Goal: Task Accomplishment & Management: Complete application form

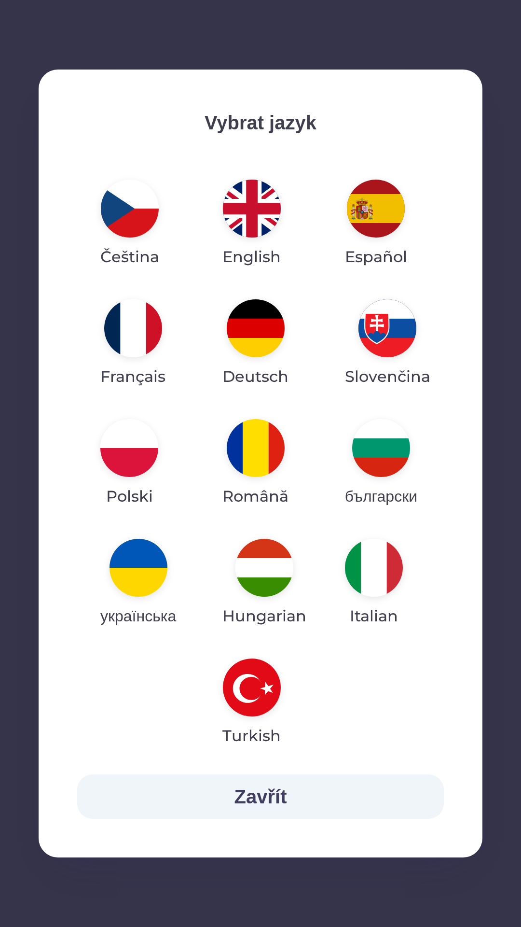
click at [159, 573] on img "button" at bounding box center [139, 568] width 58 height 58
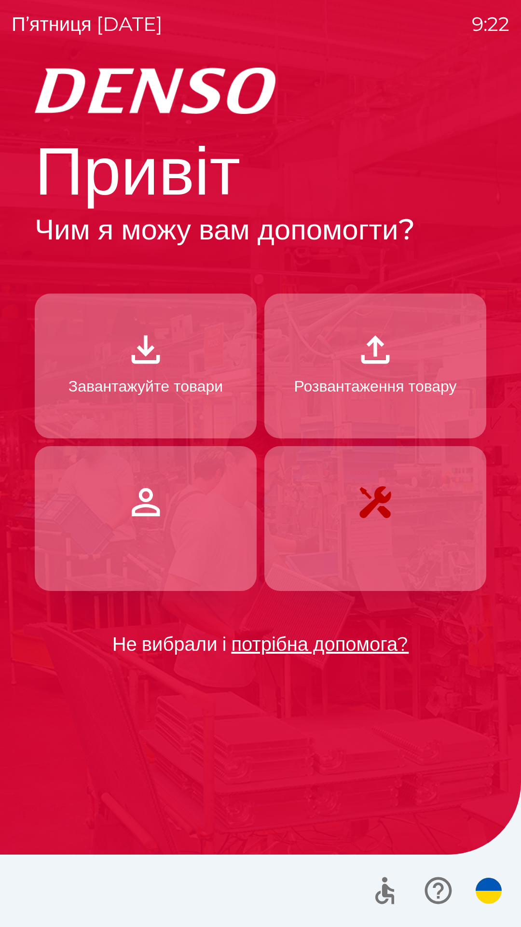
click at [151, 363] on img "button" at bounding box center [146, 349] width 42 height 42
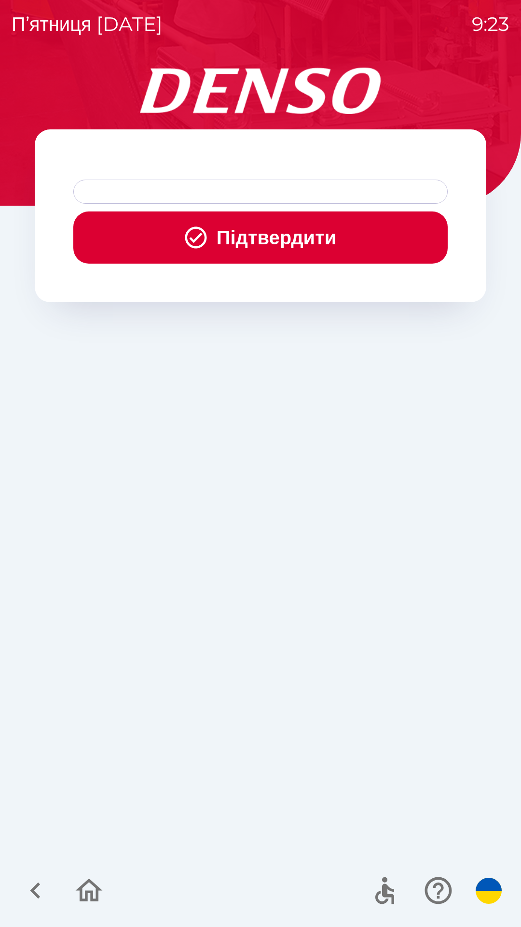
click at [231, 226] on button "Підтвердити" at bounding box center [260, 237] width 375 height 52
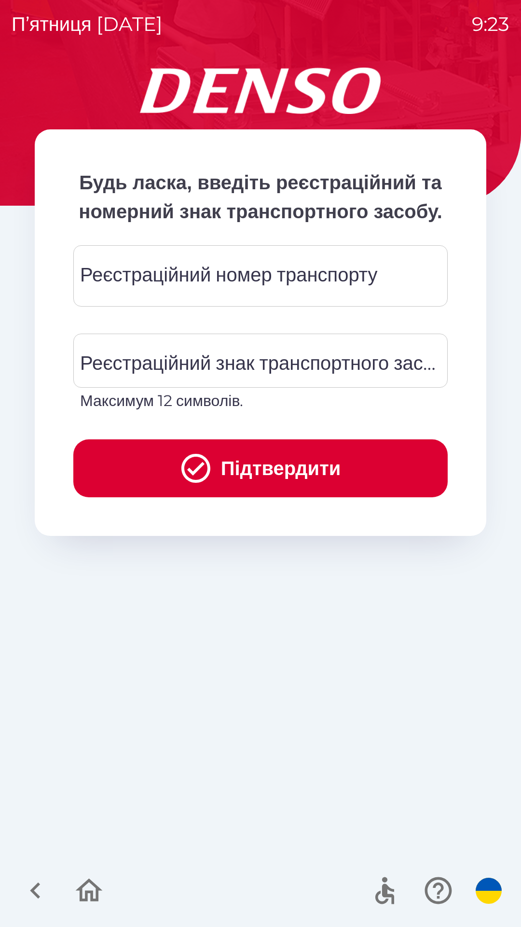
click at [256, 302] on div "Реєстраційний номер транспорту Реєстраційний номер транспорту" at bounding box center [260, 275] width 375 height 61
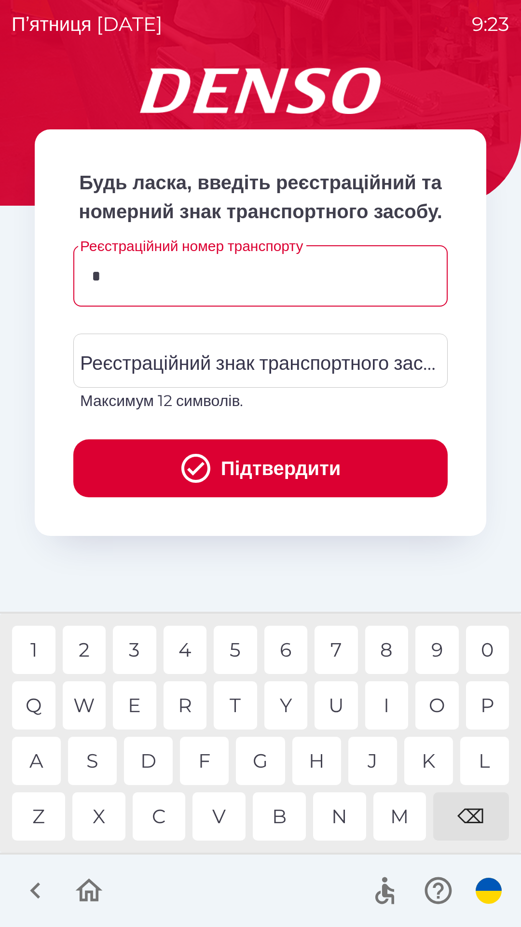
click at [136, 644] on div "3" at bounding box center [134, 650] width 43 height 48
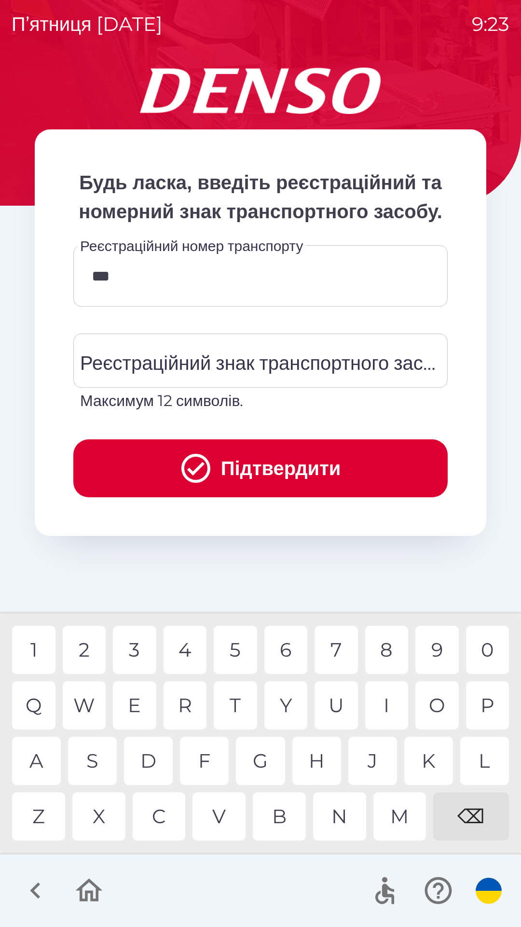
click at [182, 647] on div "4" at bounding box center [185, 650] width 43 height 48
click at [483, 648] on div "0" at bounding box center [487, 650] width 43 height 48
type input "******"
click at [224, 392] on div "Реєстраційний знак транспортного засобу Реєстраційний знак транспортного засобу…" at bounding box center [260, 373] width 375 height 79
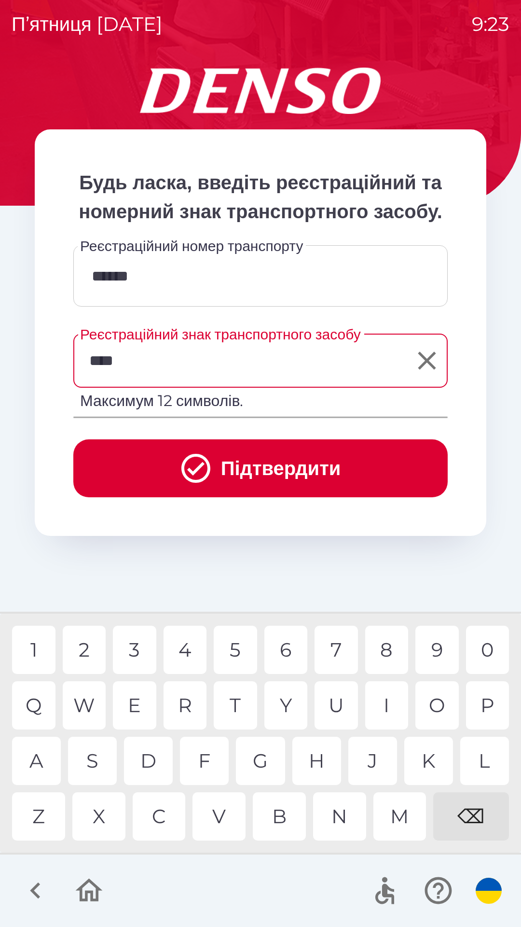
click at [391, 644] on div "8" at bounding box center [386, 650] width 43 height 48
click at [35, 642] on div "1" at bounding box center [33, 650] width 43 height 48
click at [185, 647] on div "4" at bounding box center [185, 650] width 43 height 48
type input "*******"
click at [84, 649] on div "2" at bounding box center [84, 650] width 43 height 48
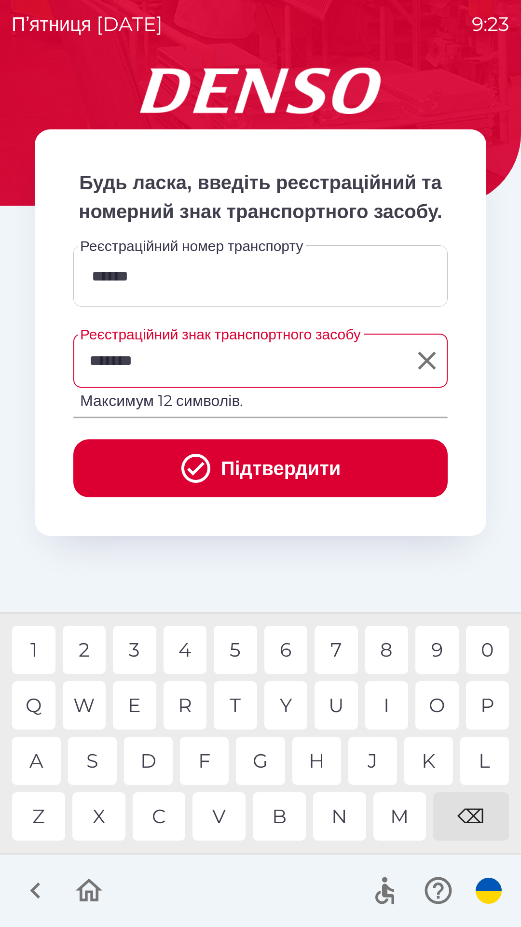
click at [281, 486] on button "Підтвердити" at bounding box center [260, 468] width 375 height 58
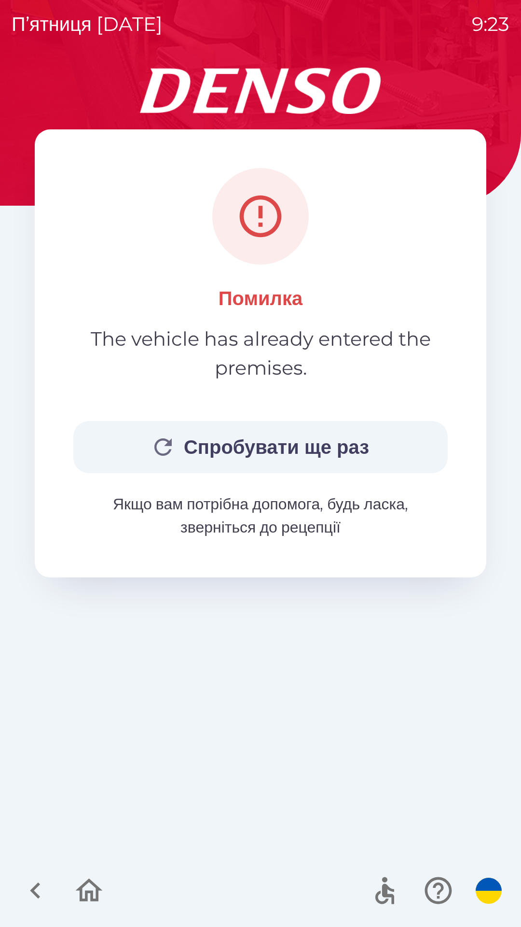
click at [260, 436] on button "Спробувати ще раз" at bounding box center [260, 447] width 375 height 52
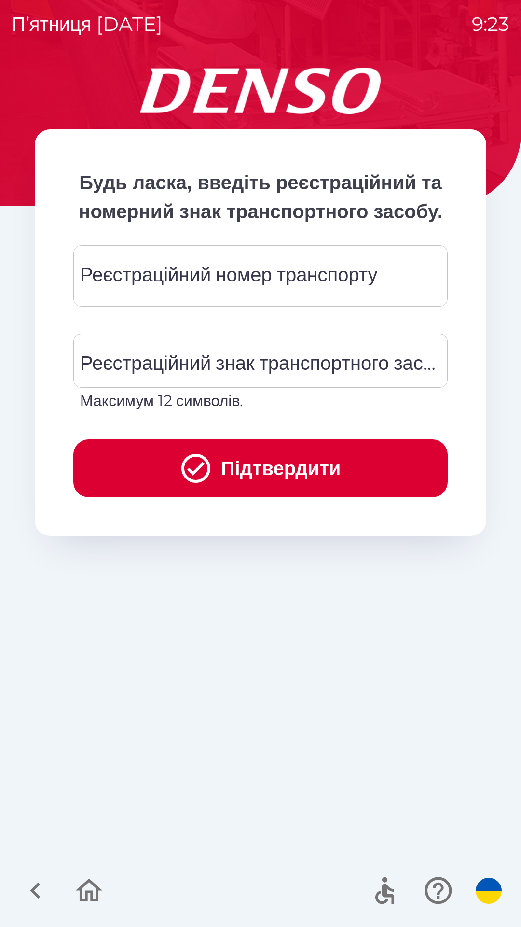
click at [264, 307] on div "Реєстраційний номер транспорту Реєстраційний номер транспорту" at bounding box center [260, 275] width 375 height 61
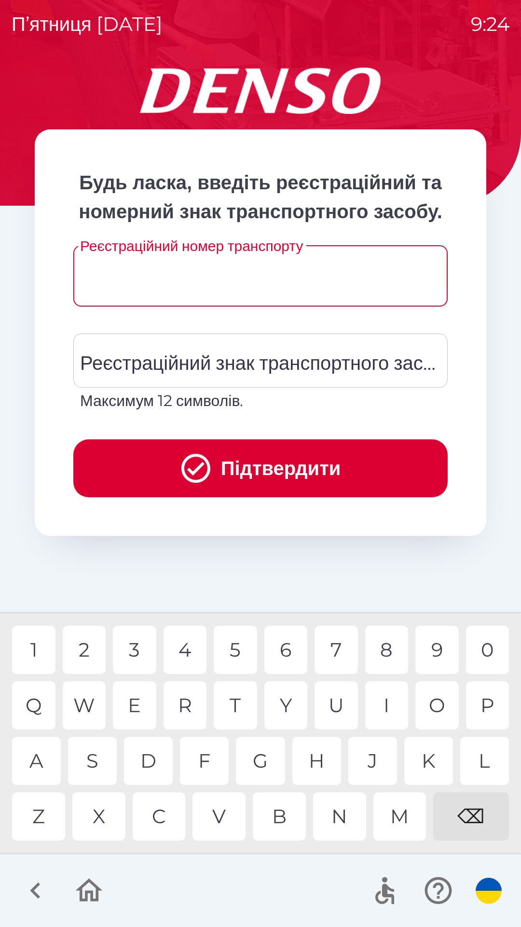
click at [203, 295] on input "Реєстраційний номер транспорту" at bounding box center [260, 276] width 351 height 38
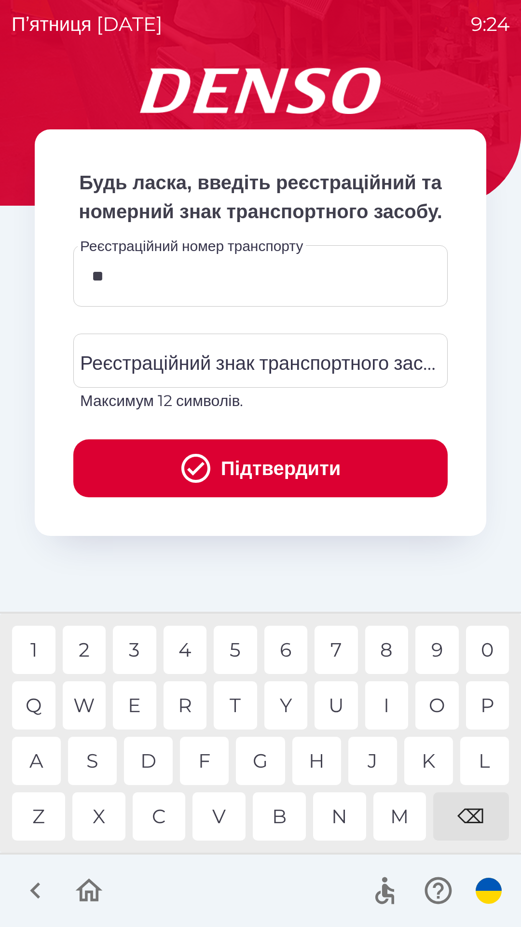
click at [187, 652] on div "4" at bounding box center [185, 650] width 43 height 48
type input "******"
click at [195, 651] on div "4" at bounding box center [185, 650] width 43 height 48
click at [237, 387] on div "Реєстраційний знак транспортного засобу Реєстраційний знак транспортного засобу…" at bounding box center [260, 373] width 375 height 79
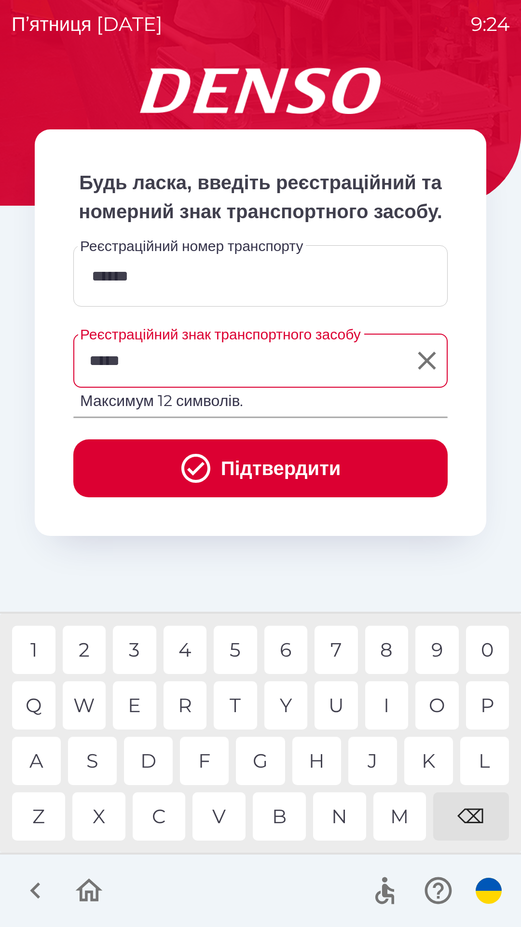
click at [43, 646] on div "1" at bounding box center [33, 650] width 43 height 48
click at [184, 647] on div "4" at bounding box center [185, 650] width 43 height 48
type input "*******"
click at [85, 642] on div "2" at bounding box center [84, 650] width 43 height 48
click at [251, 487] on button "Підтвердити" at bounding box center [260, 468] width 375 height 58
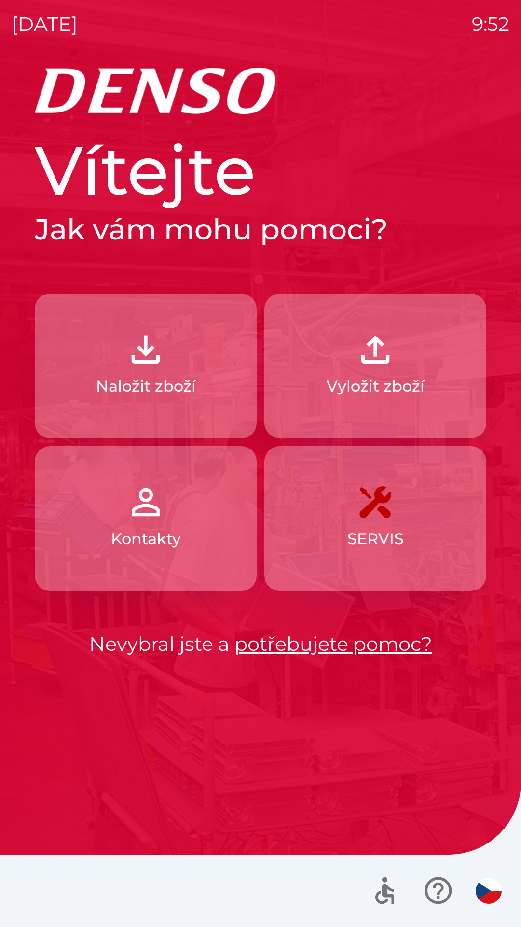
click at [186, 389] on p "Naložit zboží" at bounding box center [146, 386] width 100 height 23
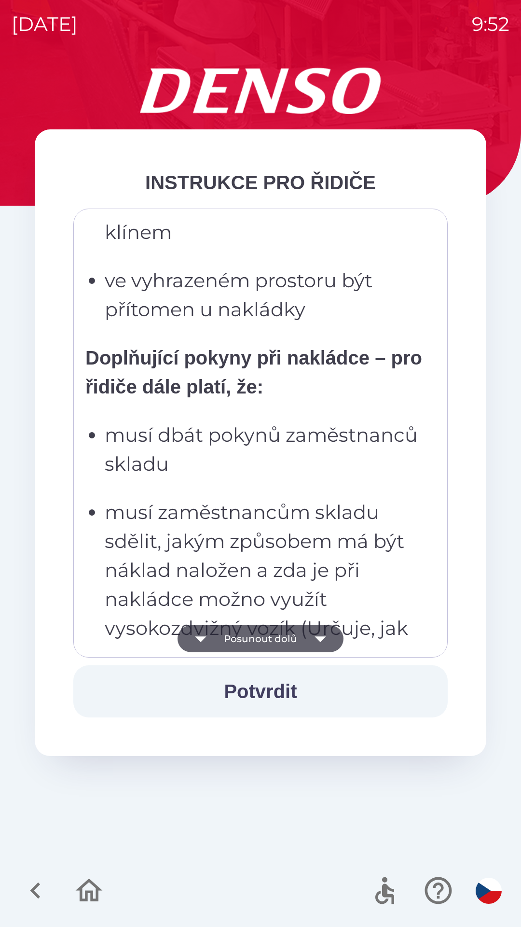
scroll to position [1059, 0]
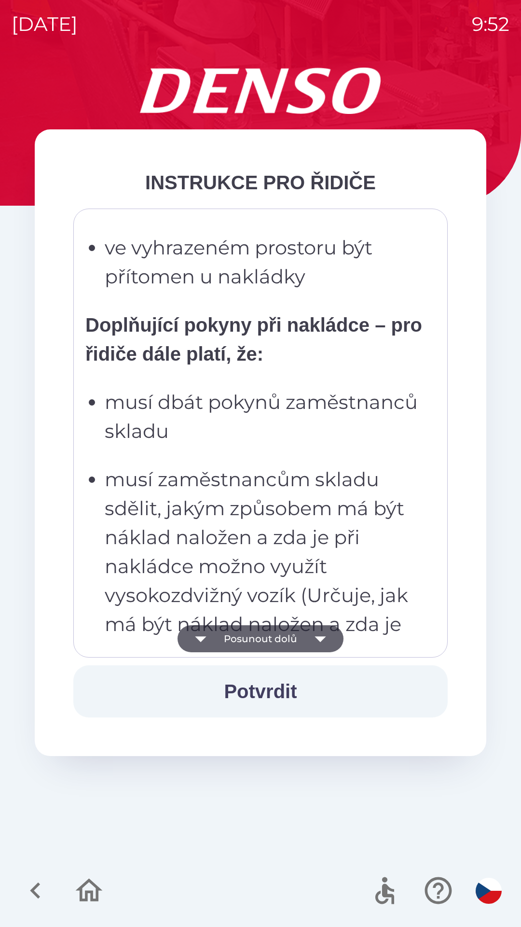
click at [334, 525] on p "musí zaměstnancům skladu sdělit, jakým způsobem má být náklad naložen a zda je …" at bounding box center [264, 595] width 318 height 261
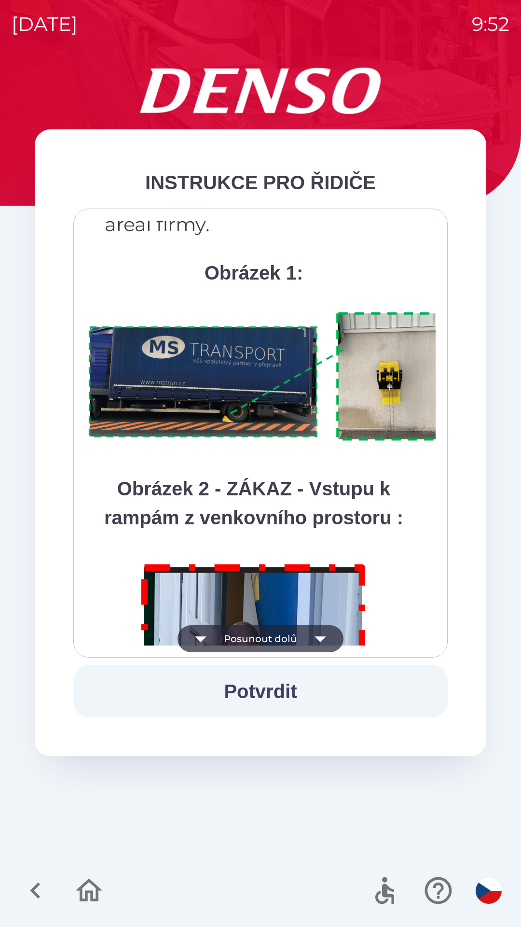
scroll to position [5425, 0]
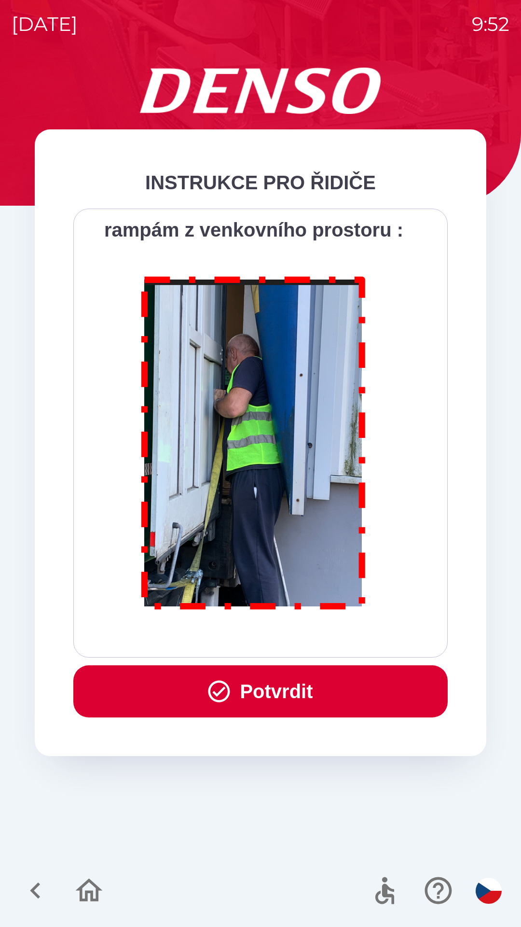
click at [290, 696] on button "Potvrdit" at bounding box center [260, 691] width 375 height 52
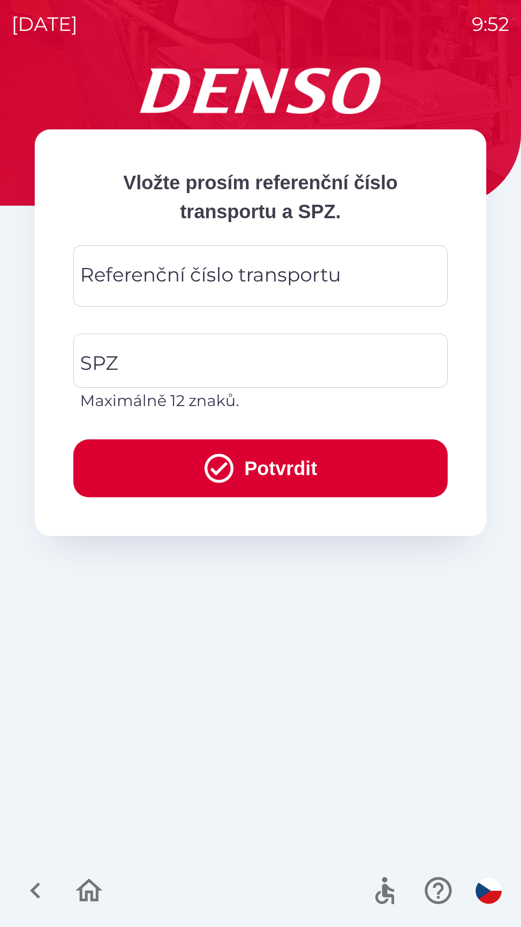
click at [243, 284] on div "Referenční číslo transportu Referenční číslo transportu" at bounding box center [260, 275] width 375 height 61
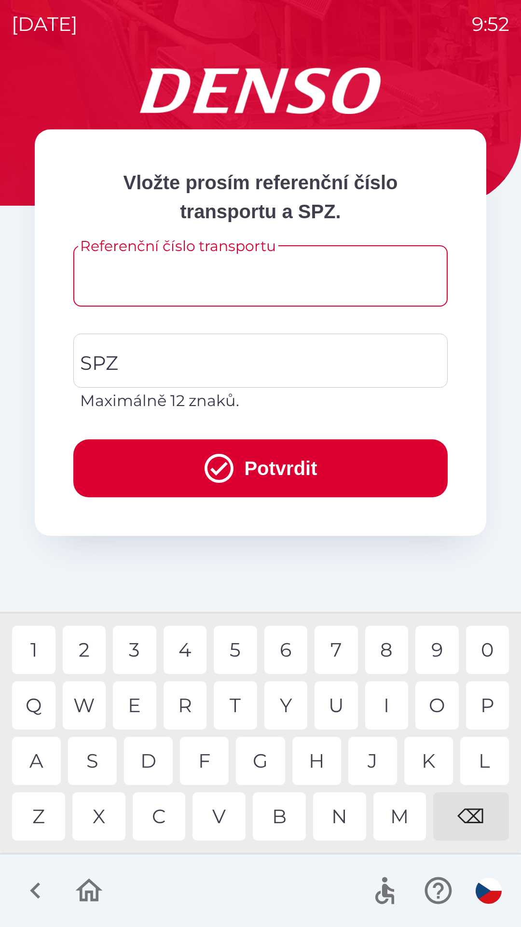
click at [248, 285] on input "Referenční číslo transportu" at bounding box center [260, 276] width 351 height 38
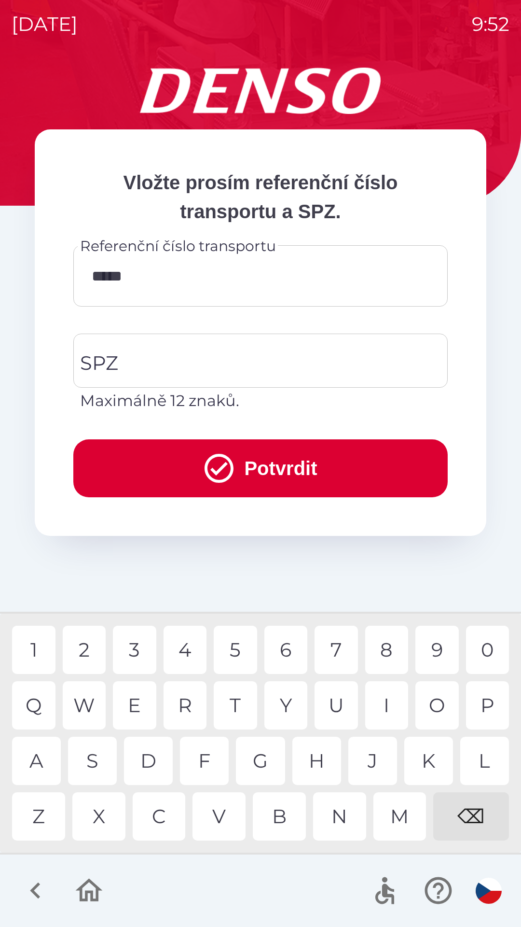
click at [140, 648] on div "3" at bounding box center [134, 650] width 43 height 48
type input "******"
click at [265, 357] on input "SPZ" at bounding box center [253, 360] width 351 height 45
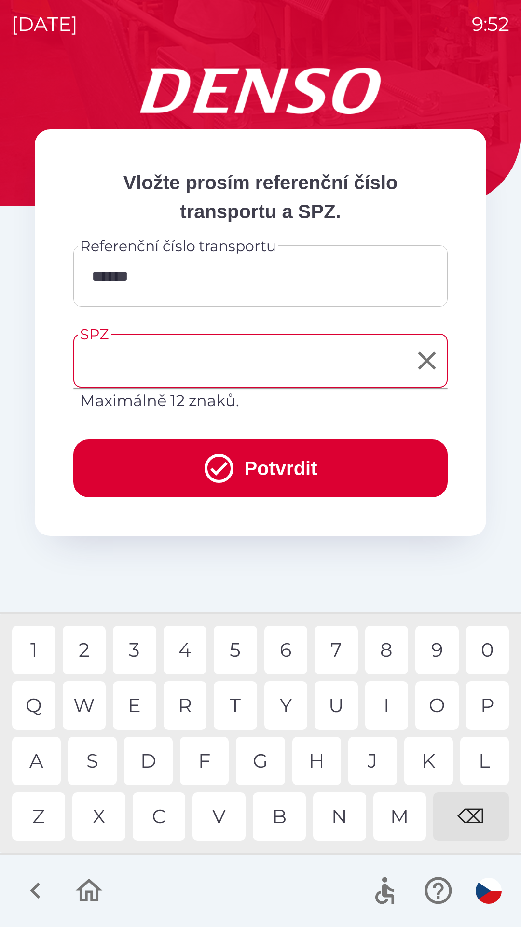
click at [209, 362] on input "SPZ" at bounding box center [253, 360] width 351 height 45
click at [141, 653] on div "3" at bounding box center [134, 650] width 43 height 48
click at [382, 708] on div "I" at bounding box center [386, 705] width 43 height 48
click at [290, 653] on div "6" at bounding box center [286, 650] width 43 height 48
click at [233, 651] on div "5" at bounding box center [235, 650] width 43 height 48
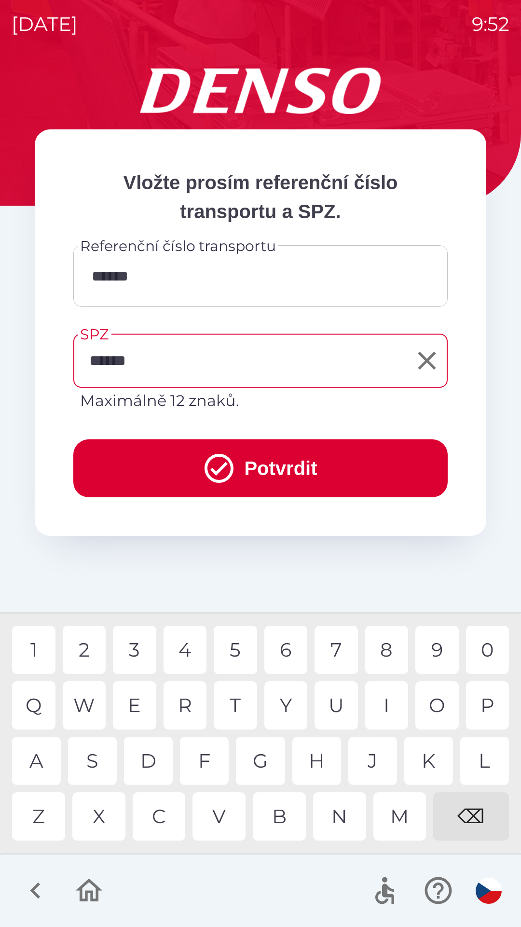
type input "*******"
click at [192, 651] on div "4" at bounding box center [185, 650] width 43 height 48
click at [340, 457] on button "Potvrdit" at bounding box center [260, 468] width 375 height 58
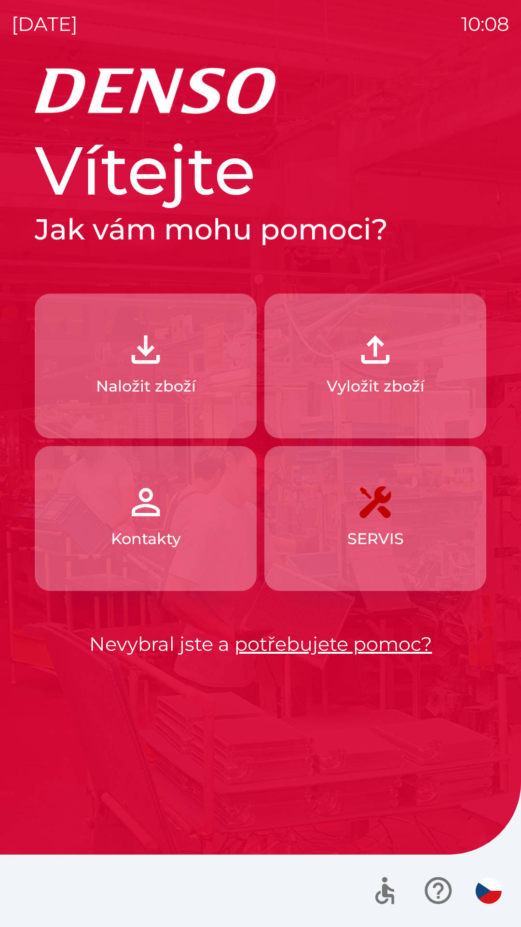
click at [388, 355] on img "button" at bounding box center [375, 349] width 42 height 42
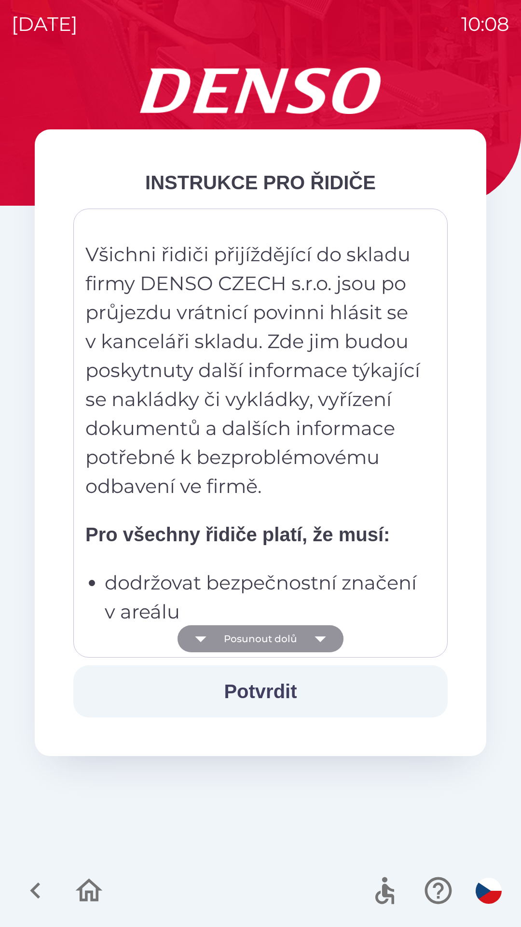
click at [322, 634] on icon "button" at bounding box center [320, 638] width 27 height 27
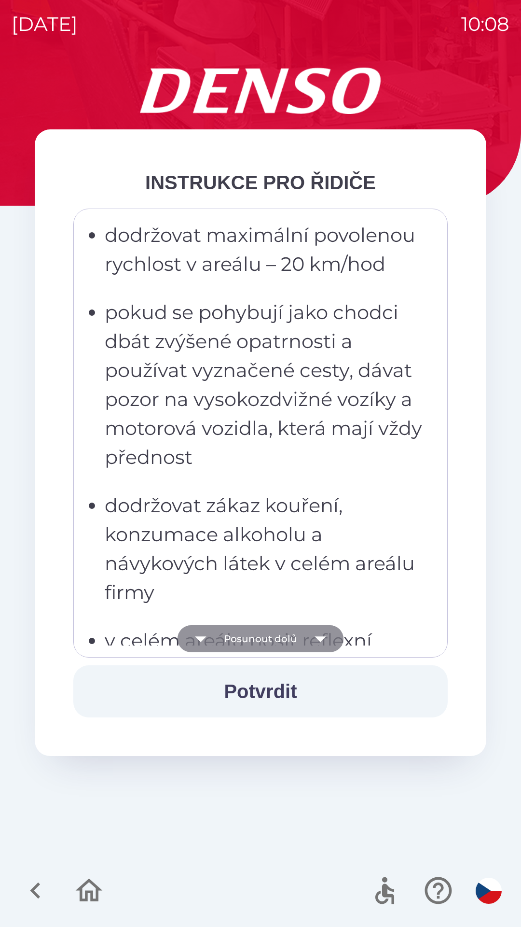
click at [316, 637] on icon "button" at bounding box center [320, 639] width 11 height 6
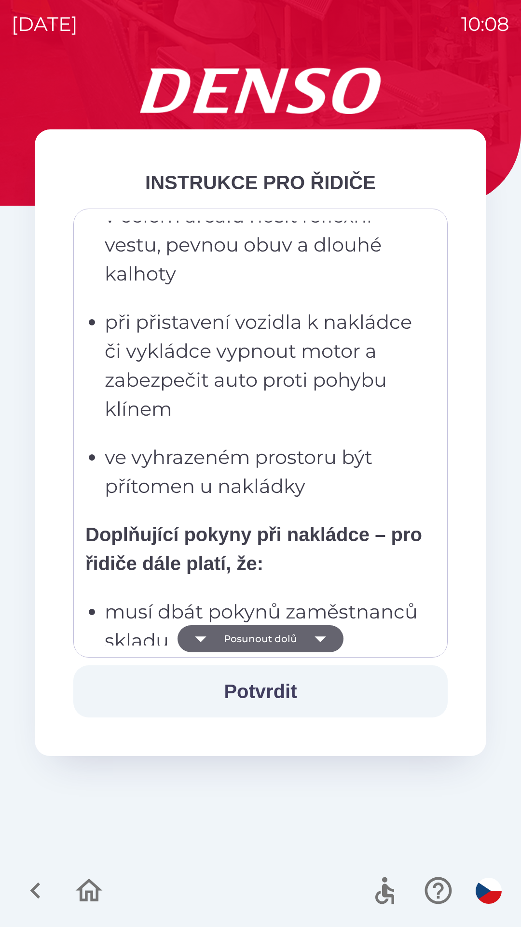
click at [317, 636] on icon "button" at bounding box center [320, 638] width 27 height 27
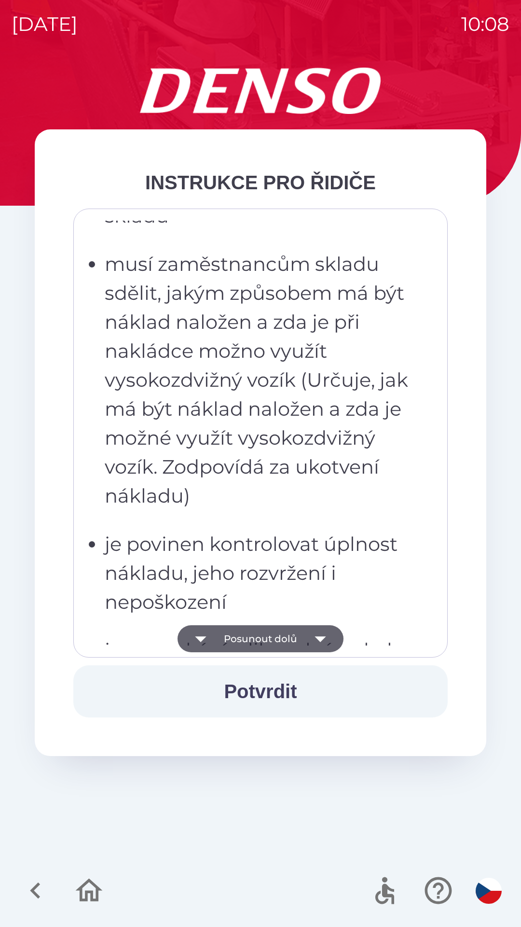
click at [319, 634] on icon "button" at bounding box center [320, 638] width 27 height 27
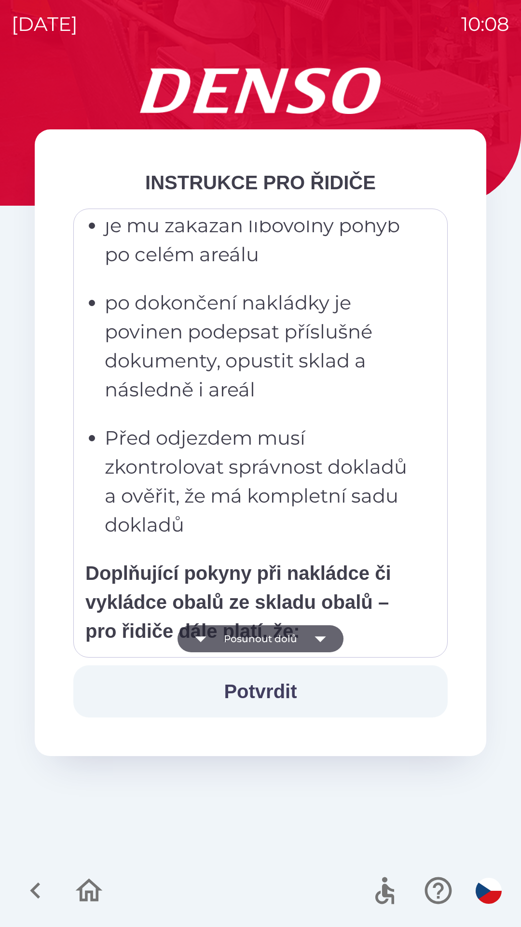
click at [317, 634] on icon "button" at bounding box center [320, 638] width 27 height 27
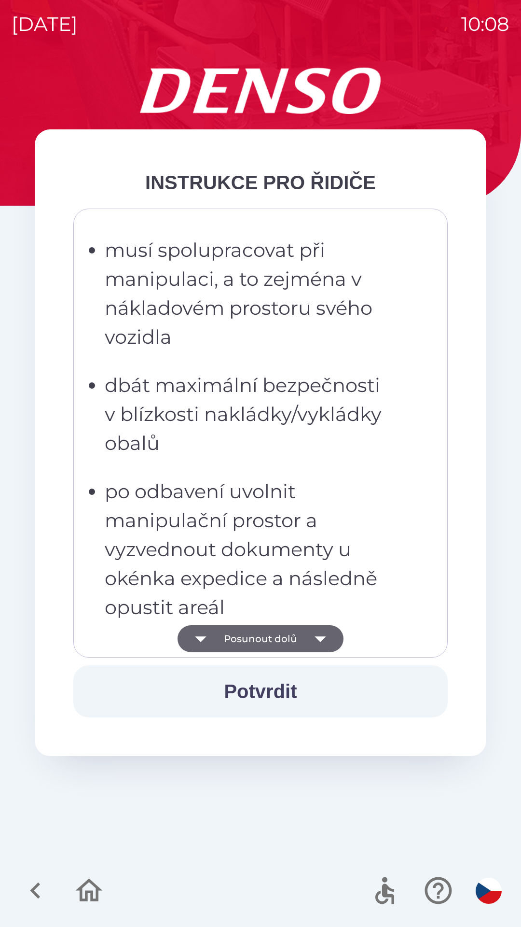
click at [318, 634] on icon "button" at bounding box center [320, 638] width 27 height 27
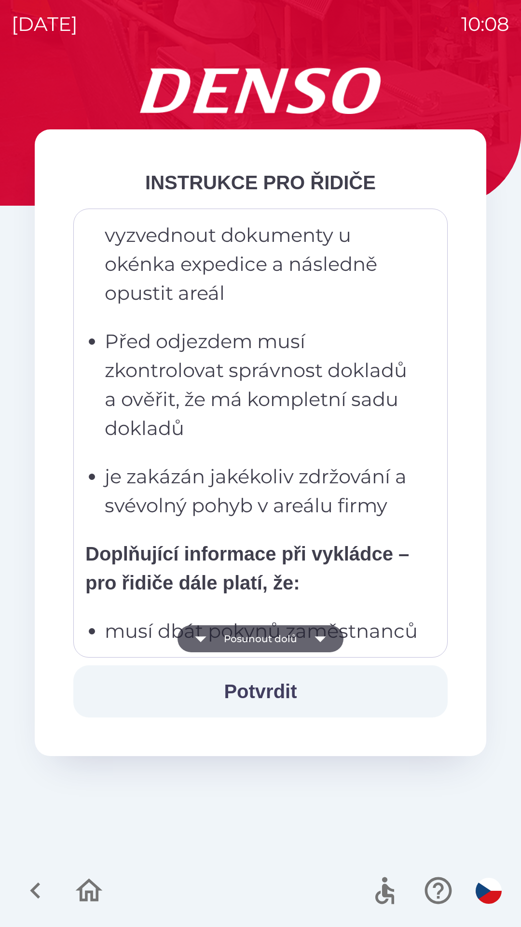
click at [318, 633] on icon "button" at bounding box center [320, 638] width 27 height 27
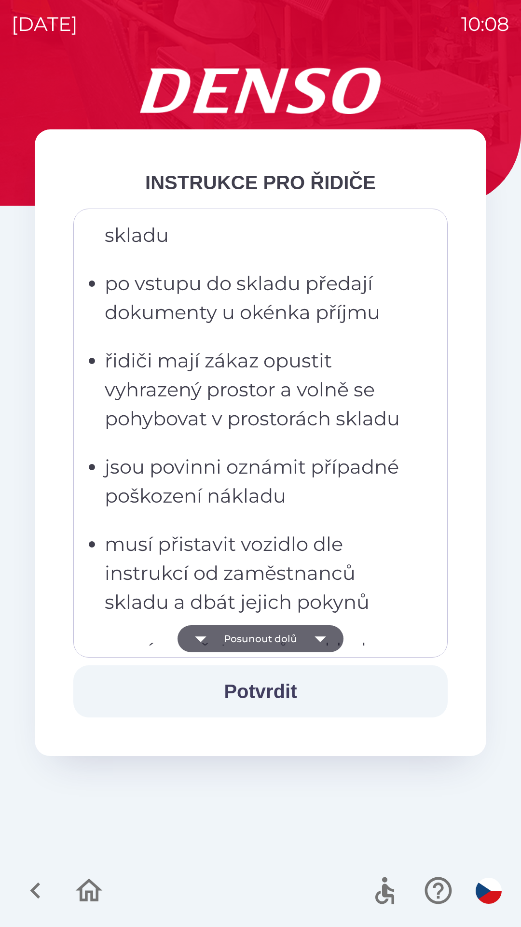
click at [314, 630] on icon "button" at bounding box center [320, 638] width 27 height 27
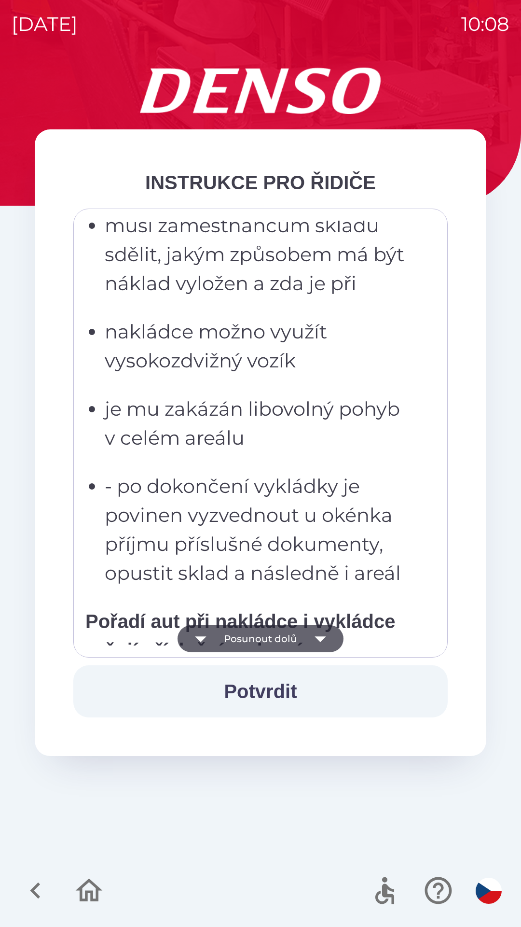
click at [317, 635] on icon "button" at bounding box center [320, 638] width 27 height 27
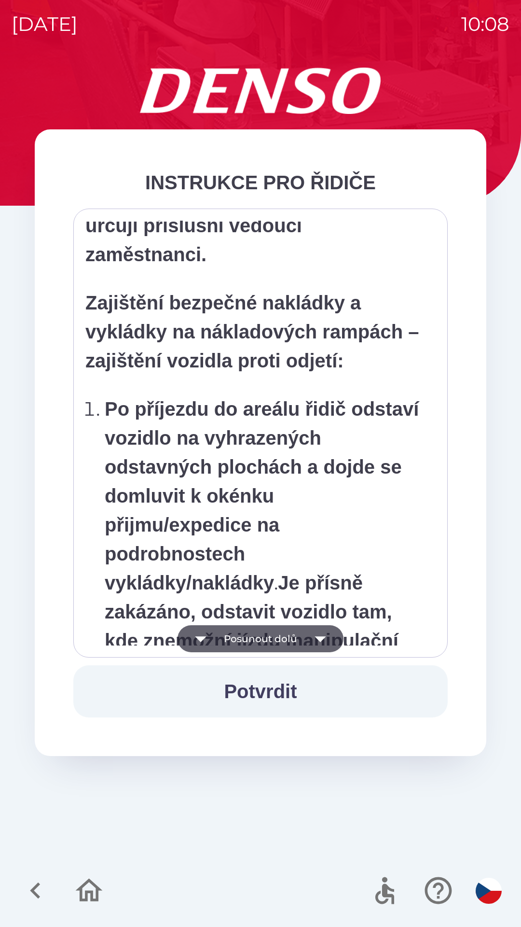
click at [320, 637] on icon "button" at bounding box center [320, 639] width 11 height 6
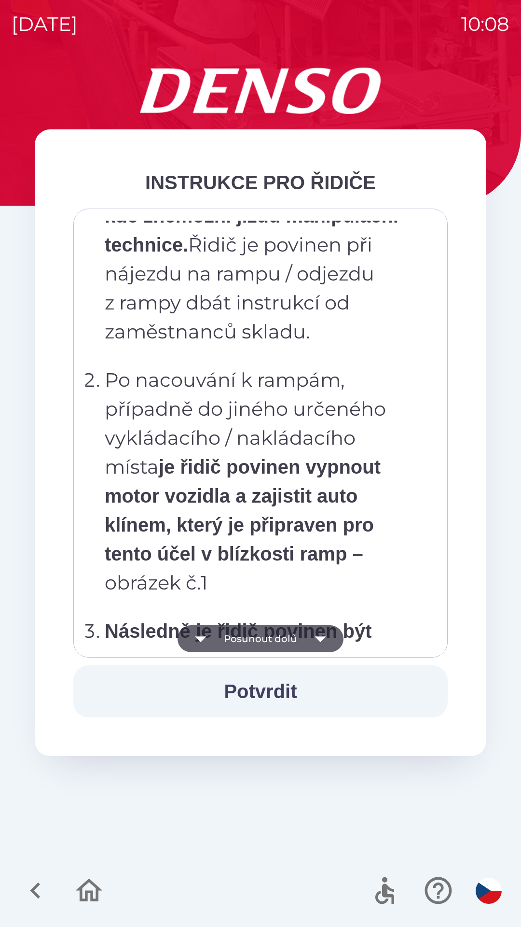
click at [324, 637] on icon "button" at bounding box center [320, 639] width 11 height 6
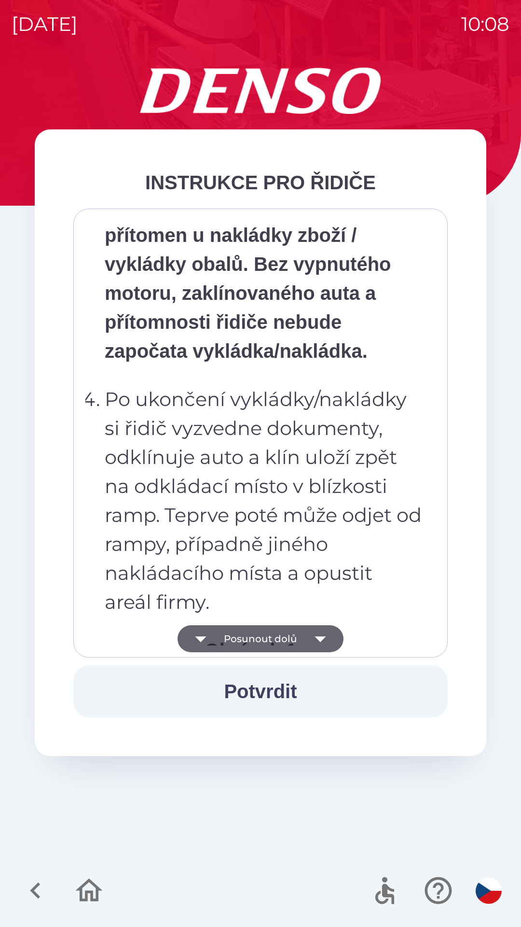
click at [325, 637] on icon "button" at bounding box center [320, 639] width 11 height 6
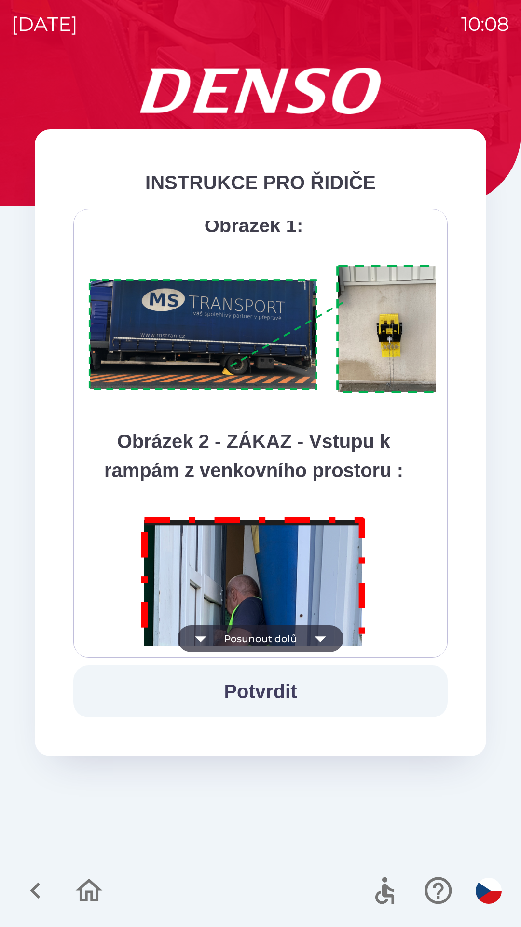
click at [325, 639] on icon "button" at bounding box center [320, 638] width 27 height 27
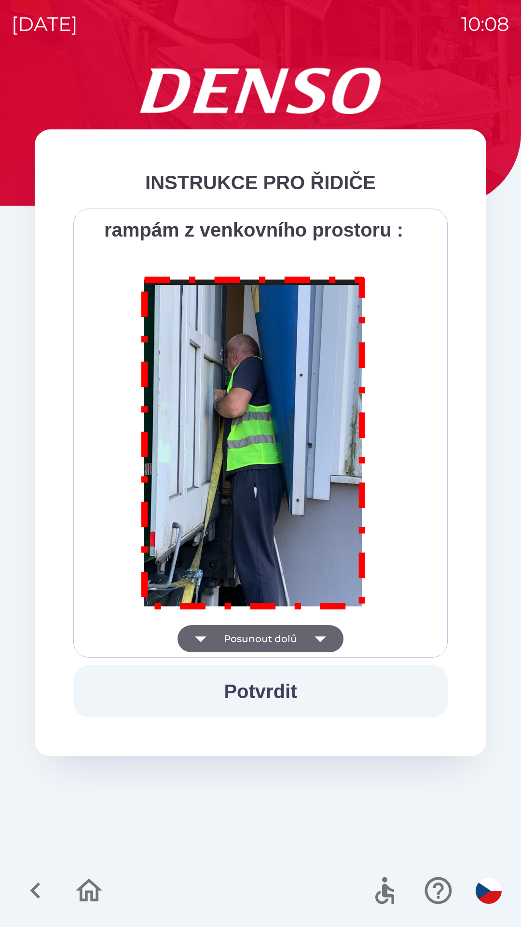
click at [322, 640] on div "Všichni řidiči přijíždějící do skladu firmy DENSO CZECH s.r.o. jsou po průjezdu…" at bounding box center [260, 433] width 350 height 425
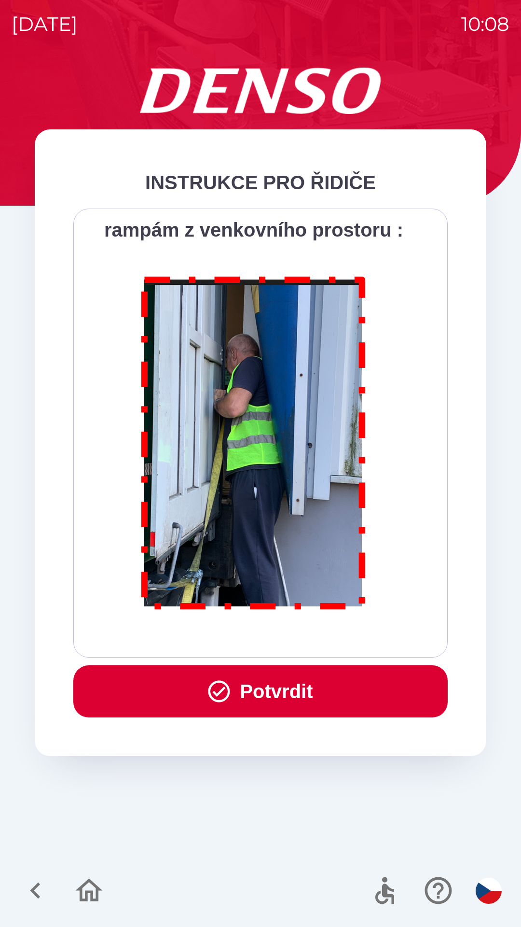
click at [321, 636] on div "Všichni řidiči přijíždějící do skladu firmy DENSO CZECH s.r.o. jsou po průjezdu…" at bounding box center [260, 433] width 350 height 425
click at [295, 692] on button "Potvrdit" at bounding box center [260, 691] width 375 height 52
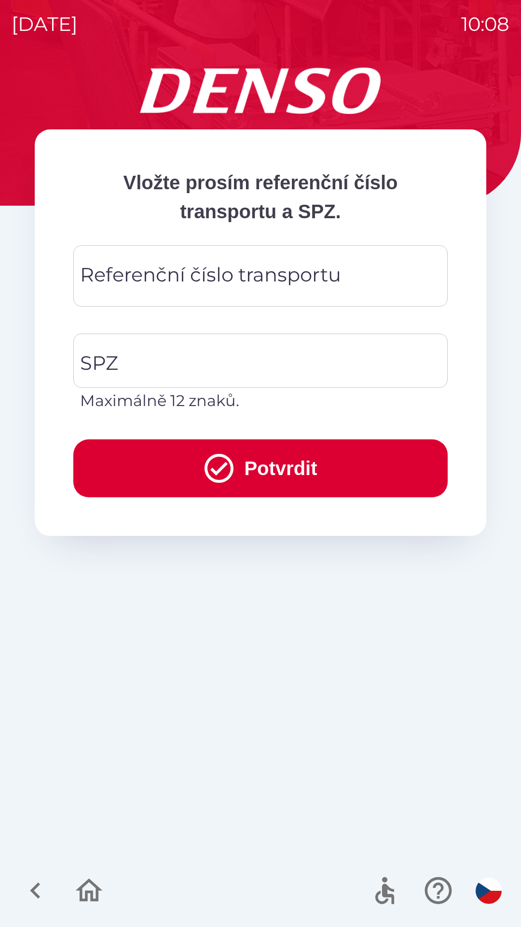
click at [239, 271] on div "Referenční číslo transportu Referenční číslo transportu" at bounding box center [260, 275] width 375 height 61
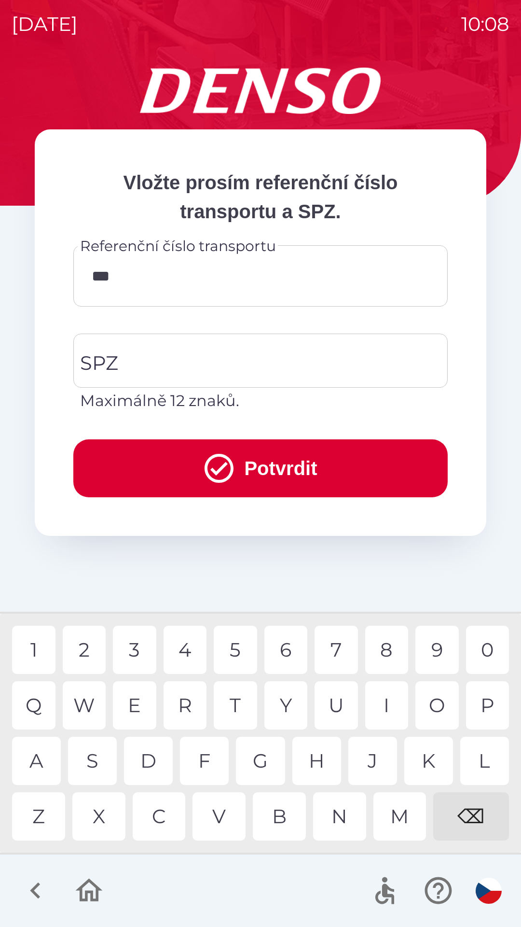
click at [192, 707] on div "R" at bounding box center [185, 705] width 43 height 48
click at [486, 645] on div "0" at bounding box center [487, 650] width 43 height 48
click at [39, 646] on div "1" at bounding box center [33, 650] width 43 height 48
type input "********"
click at [209, 361] on input "SPZ" at bounding box center [253, 360] width 351 height 45
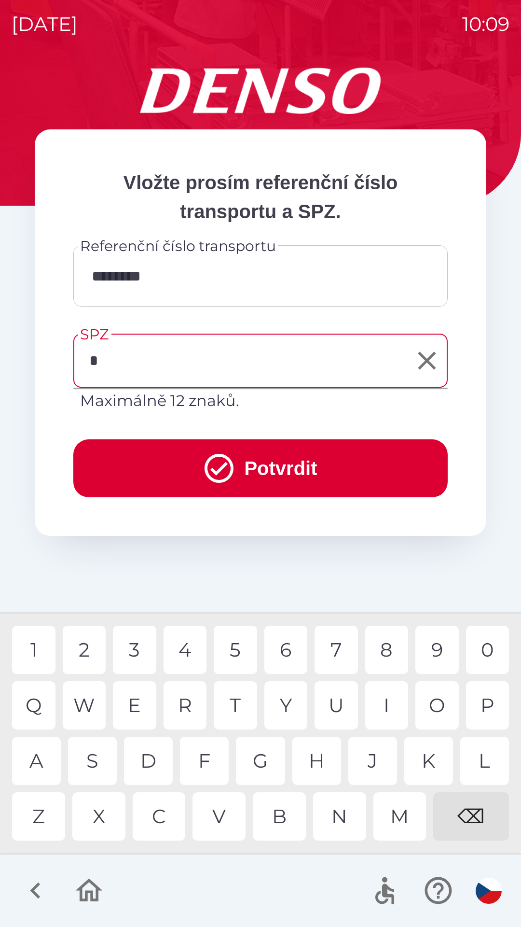
click at [436, 645] on div "9" at bounding box center [437, 650] width 43 height 48
click at [37, 761] on div "A" at bounding box center [36, 761] width 49 height 48
click at [138, 648] on div "3" at bounding box center [134, 650] width 43 height 48
click at [92, 642] on div "2" at bounding box center [84, 650] width 43 height 48
type input "*******"
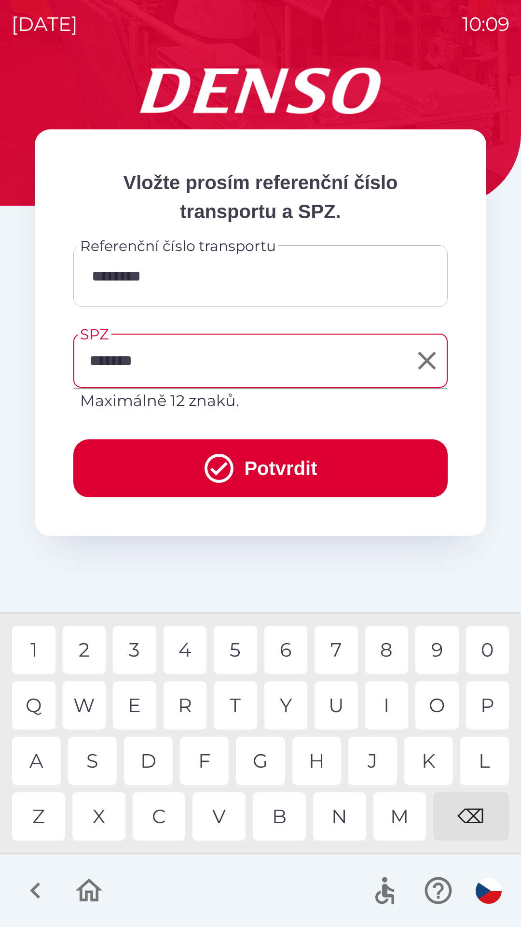
click at [172, 274] on input "********" at bounding box center [260, 276] width 351 height 38
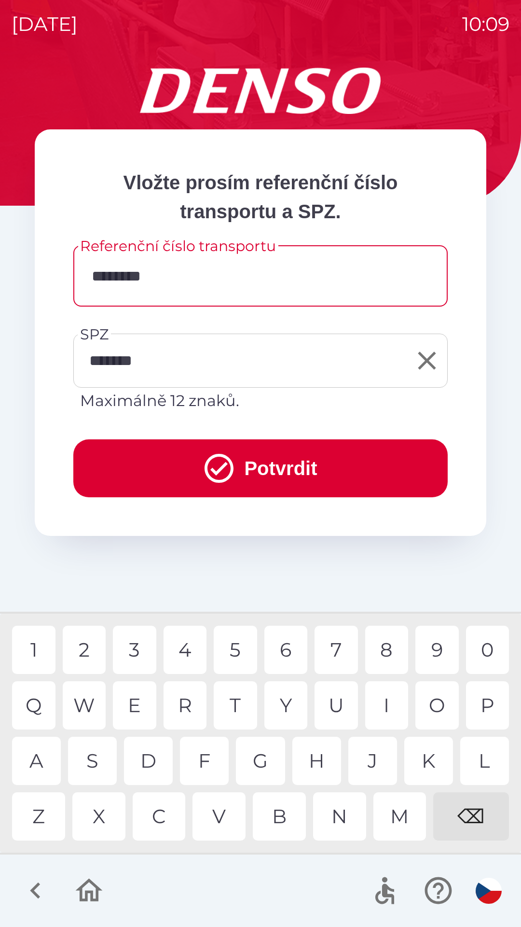
type input "*******"
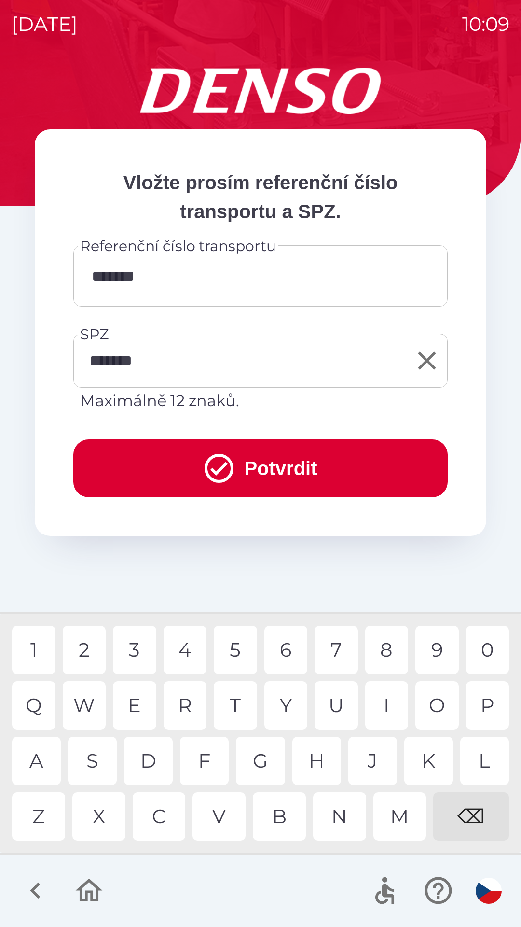
click at [285, 456] on button "Potvrdit" at bounding box center [260, 468] width 375 height 58
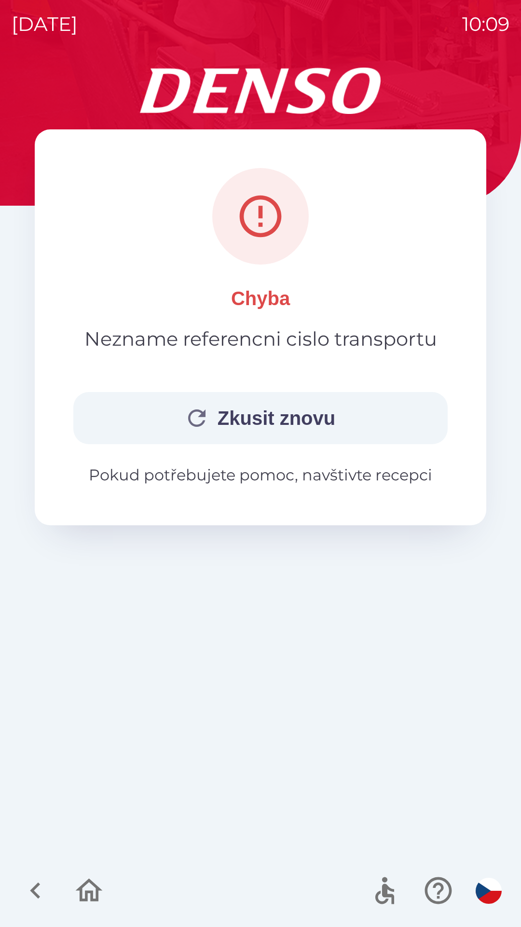
click at [283, 415] on button "Zkusit znovu" at bounding box center [260, 418] width 375 height 52
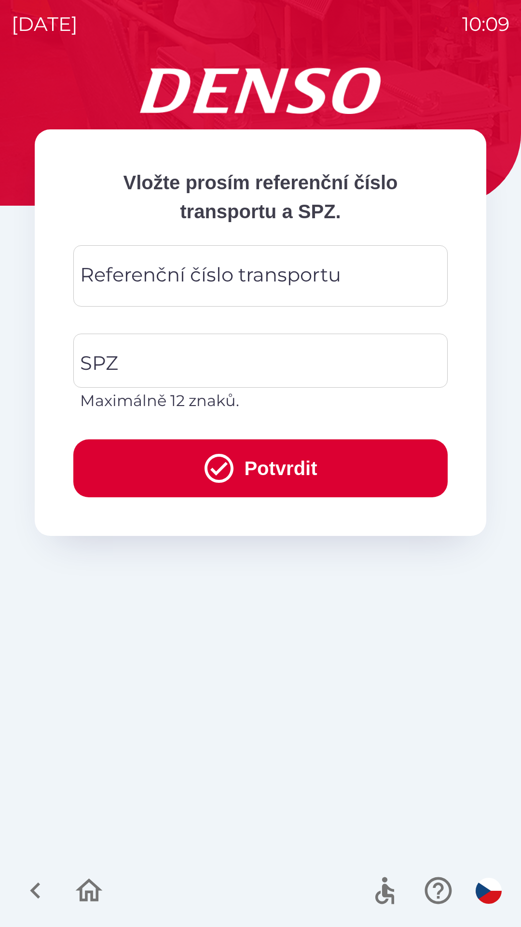
click at [240, 279] on div "Referenční číslo transportu Referenční číslo transportu" at bounding box center [260, 275] width 375 height 61
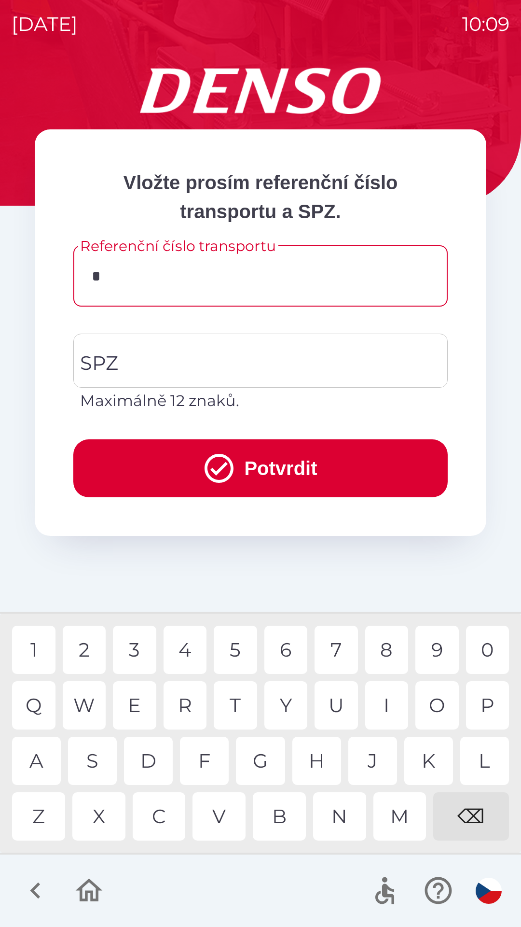
click at [43, 754] on div "A" at bounding box center [36, 761] width 49 height 48
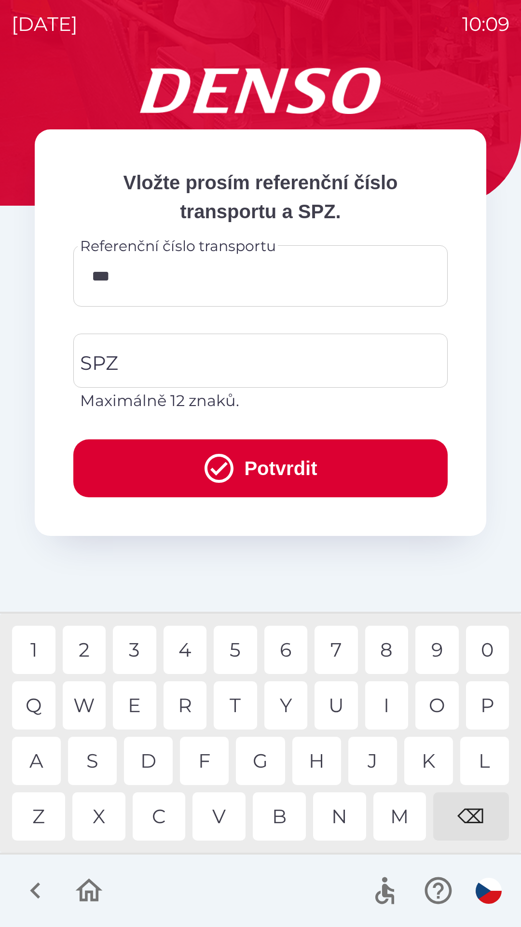
click at [194, 698] on div "R" at bounding box center [185, 705] width 43 height 48
click at [39, 645] on div "1" at bounding box center [33, 650] width 43 height 48
type input "*******"
click at [205, 357] on input "SPZ" at bounding box center [253, 360] width 351 height 45
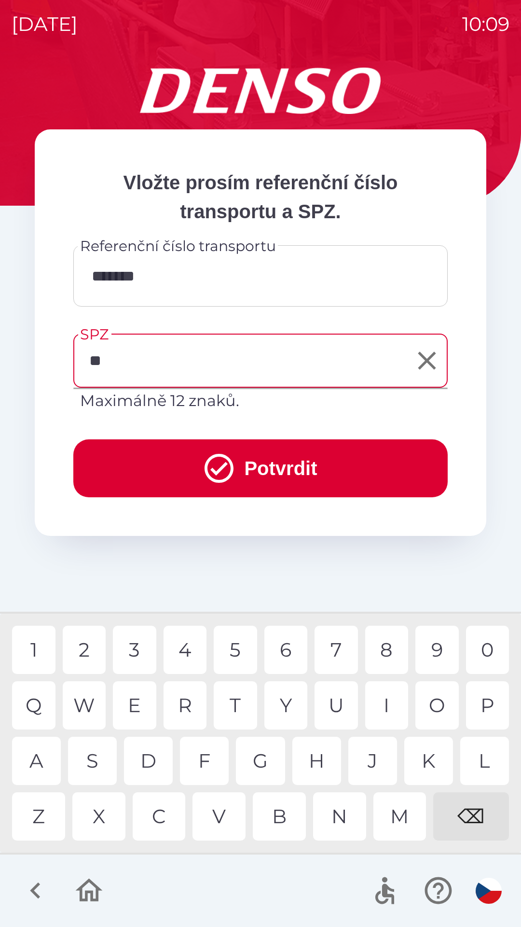
click at [34, 760] on div "A" at bounding box center [36, 761] width 49 height 48
click at [140, 642] on div "3" at bounding box center [134, 650] width 43 height 48
click at [89, 643] on div "2" at bounding box center [84, 650] width 43 height 48
type input "*******"
click at [89, 642] on div "2" at bounding box center [84, 650] width 43 height 48
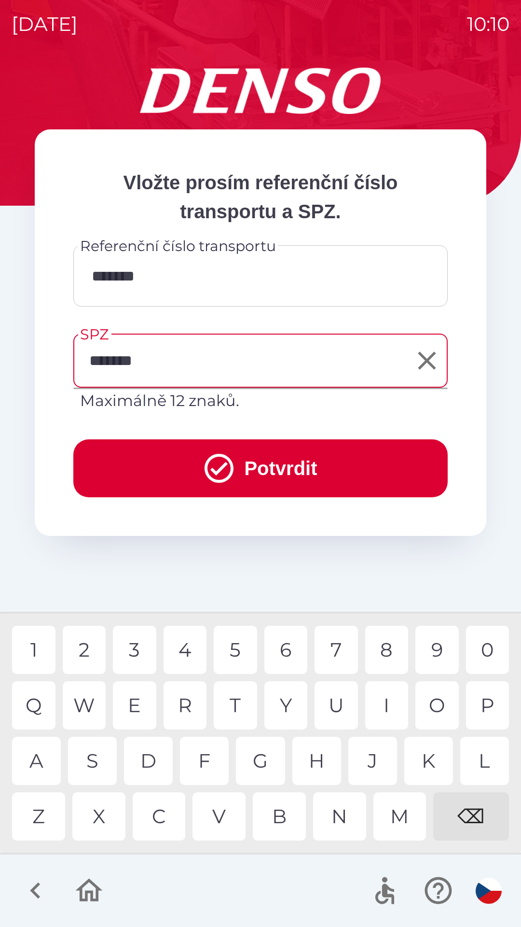
click at [293, 462] on button "Potvrdit" at bounding box center [260, 468] width 375 height 58
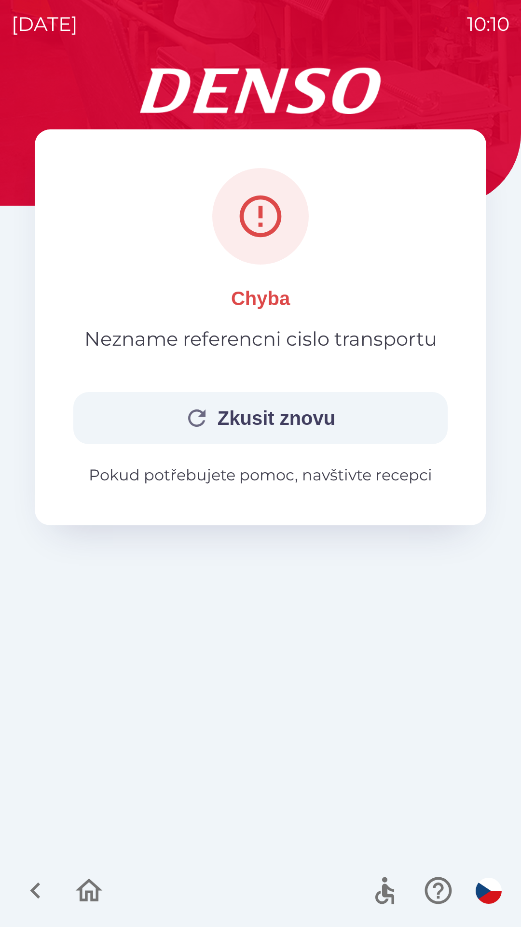
click at [288, 399] on button "Zkusit znovu" at bounding box center [260, 418] width 375 height 52
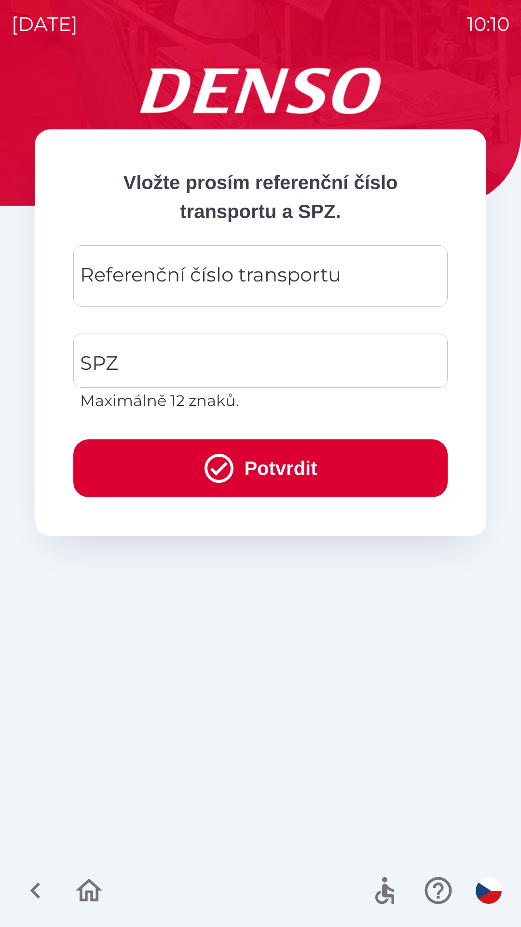
click at [242, 272] on div "Referenční číslo transportu Referenční číslo transportu" at bounding box center [260, 275] width 375 height 61
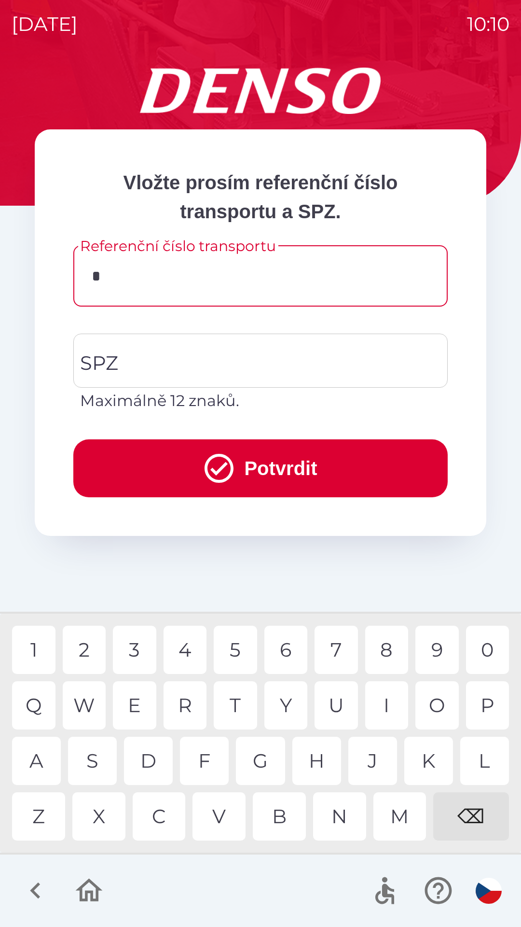
click at [42, 756] on div "A" at bounding box center [36, 761] width 49 height 48
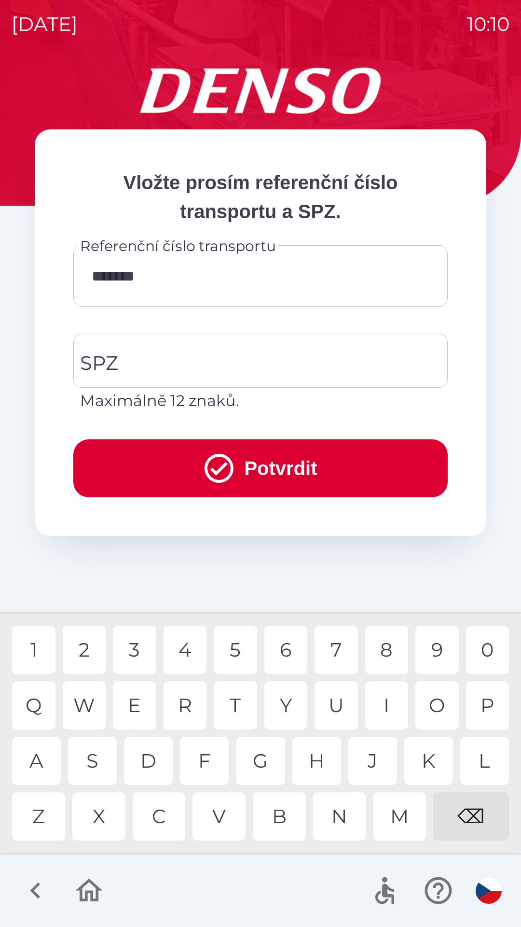
type input "********"
click at [208, 357] on input "SPZ" at bounding box center [253, 360] width 351 height 45
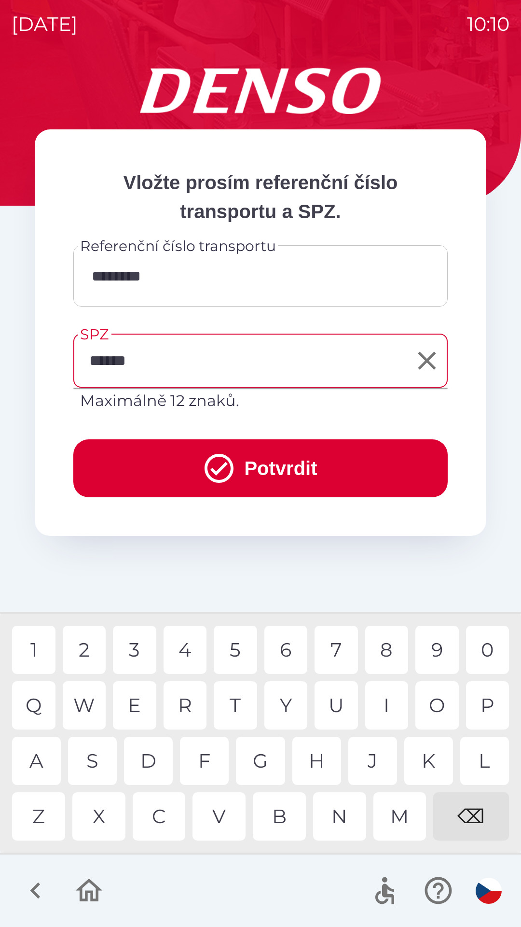
type input "*******"
click at [279, 464] on button "Potvrdit" at bounding box center [260, 468] width 375 height 58
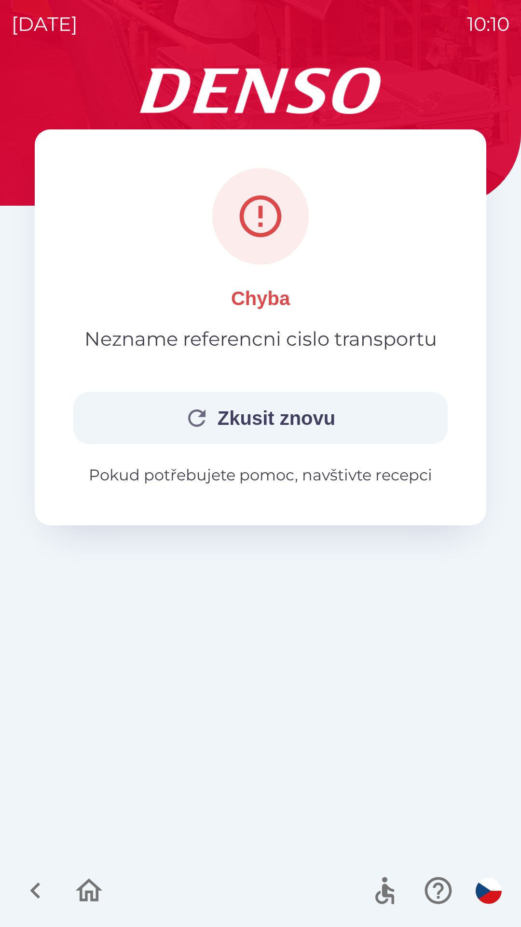
click at [278, 473] on p "Pokud potřebujete pomoc, navštivte recepci" at bounding box center [260, 474] width 375 height 23
click at [233, 413] on button "Zkusit znovu" at bounding box center [260, 418] width 375 height 52
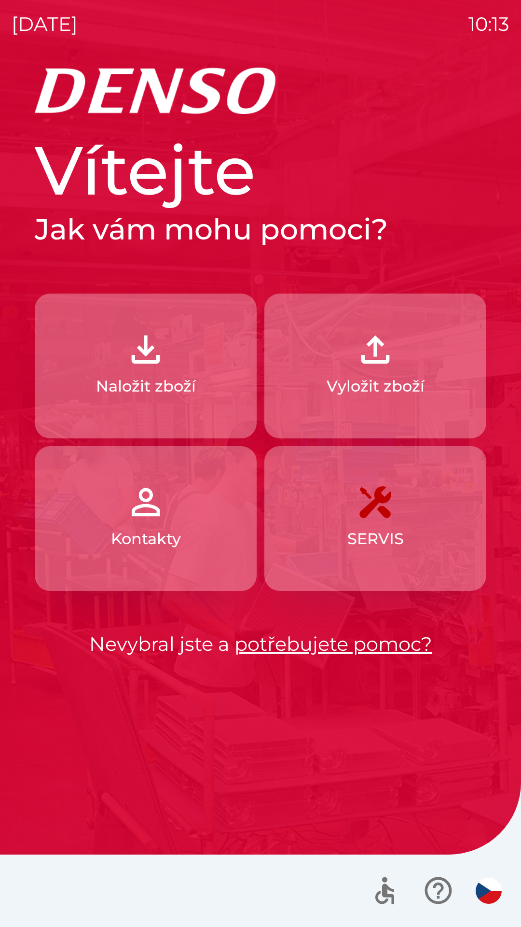
click at [394, 349] on img "button" at bounding box center [375, 349] width 42 height 42
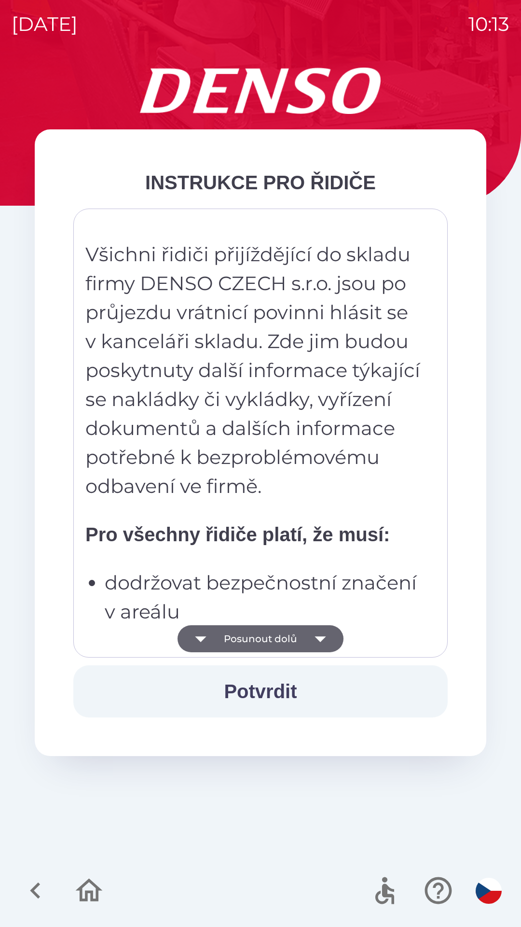
click at [315, 638] on icon "button" at bounding box center [320, 638] width 27 height 27
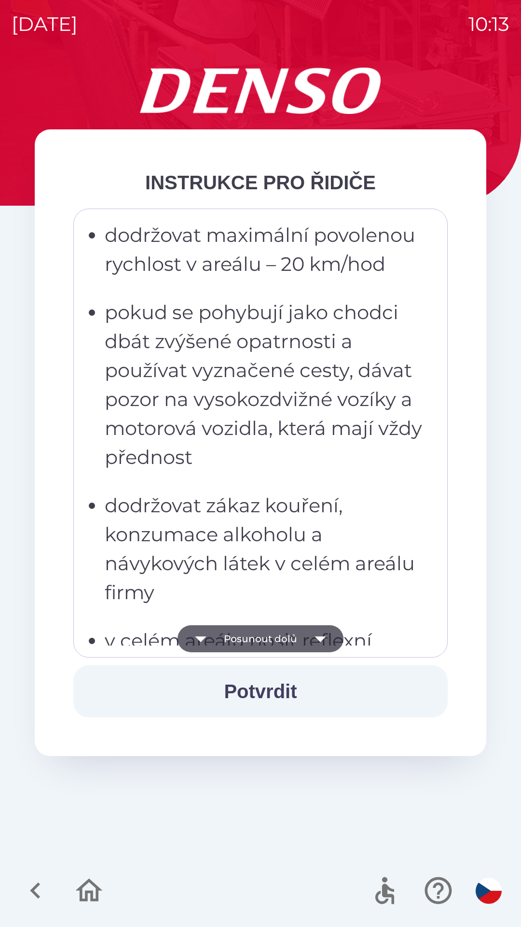
click at [313, 633] on icon "button" at bounding box center [320, 638] width 27 height 27
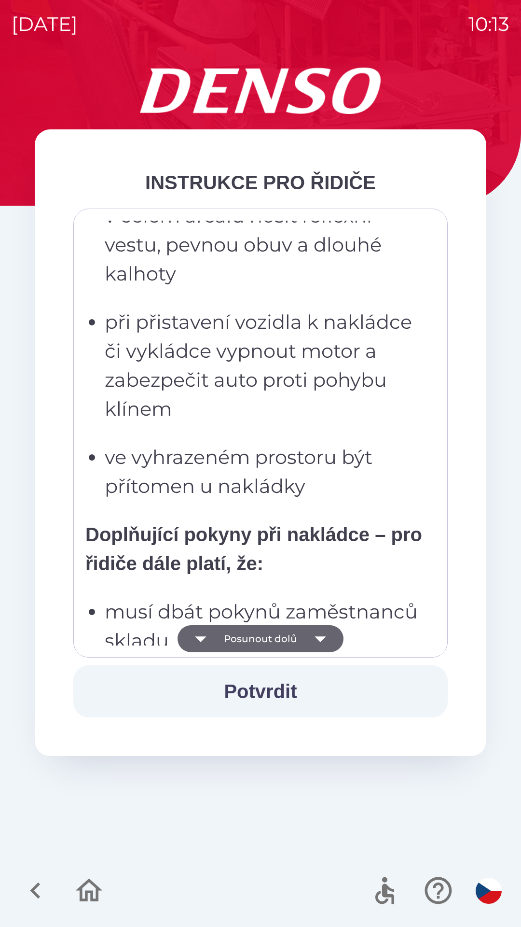
click at [318, 632] on icon "button" at bounding box center [320, 638] width 27 height 27
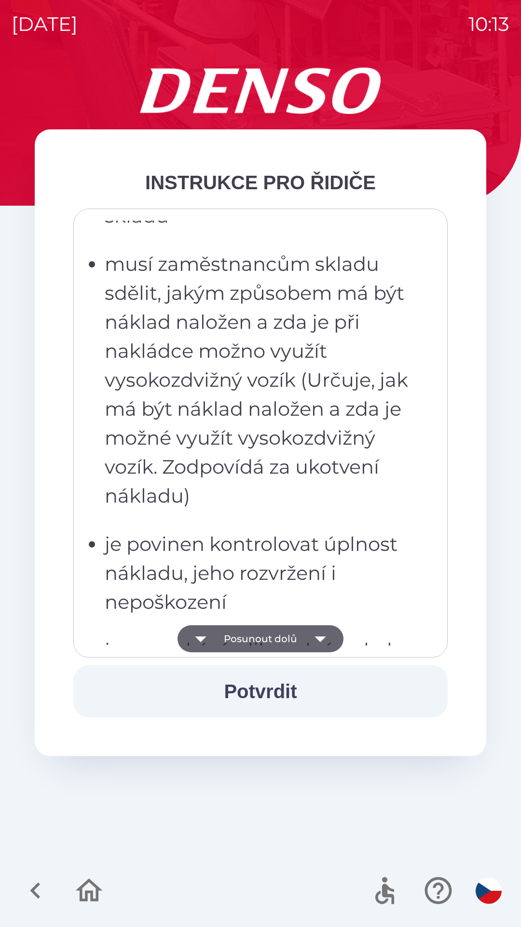
click at [320, 635] on icon "button" at bounding box center [320, 638] width 27 height 27
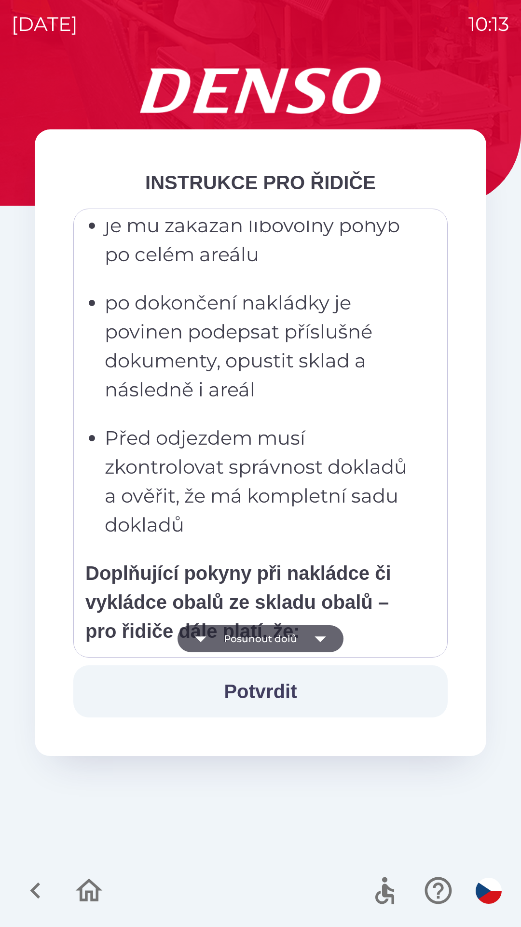
click at [317, 637] on icon "button" at bounding box center [320, 639] width 11 height 6
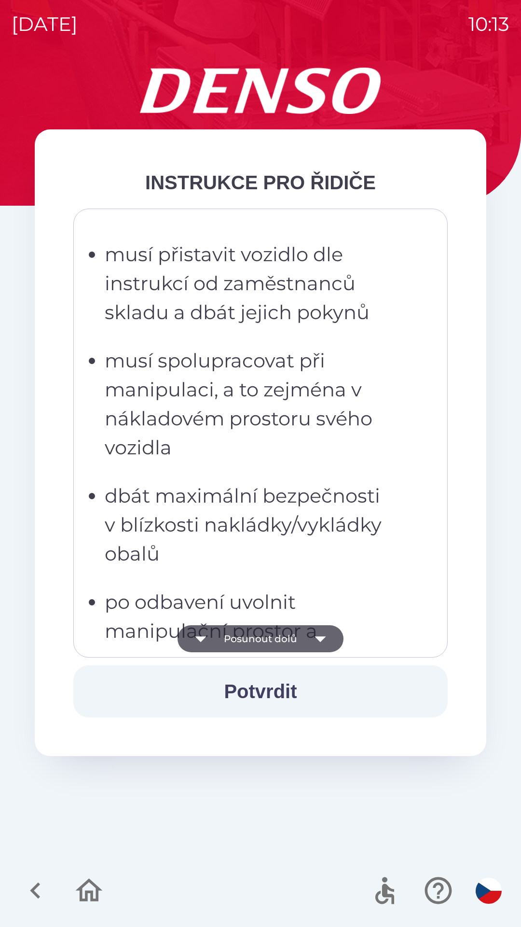
click at [315, 634] on icon "button" at bounding box center [320, 638] width 27 height 27
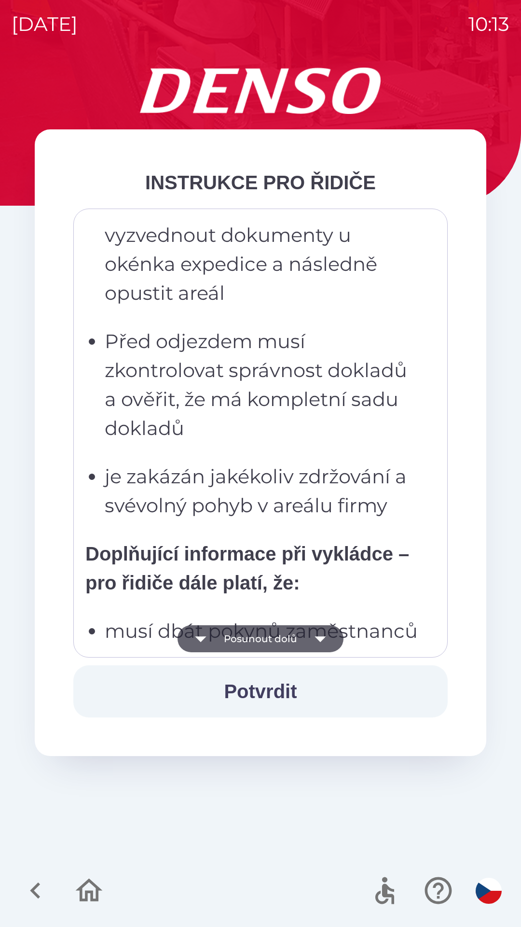
click at [314, 637] on icon "button" at bounding box center [320, 638] width 27 height 27
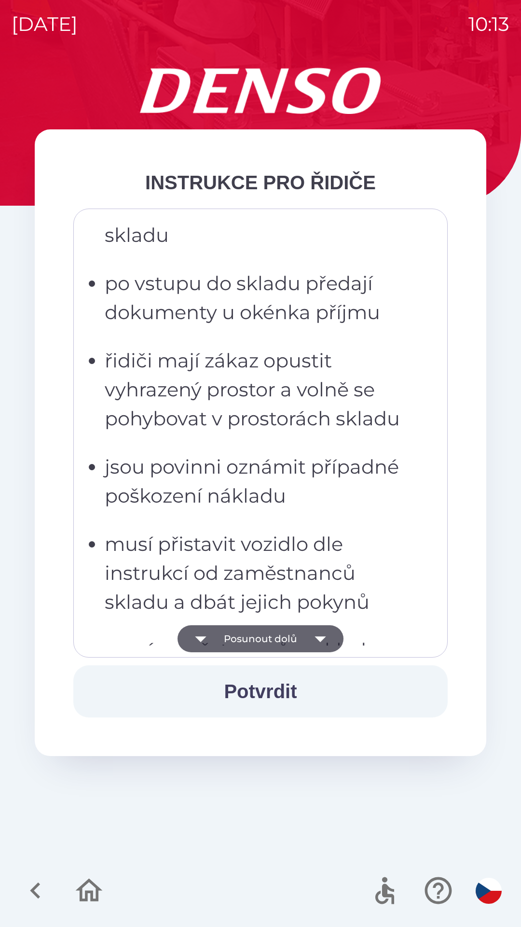
click at [317, 635] on icon "button" at bounding box center [320, 638] width 27 height 27
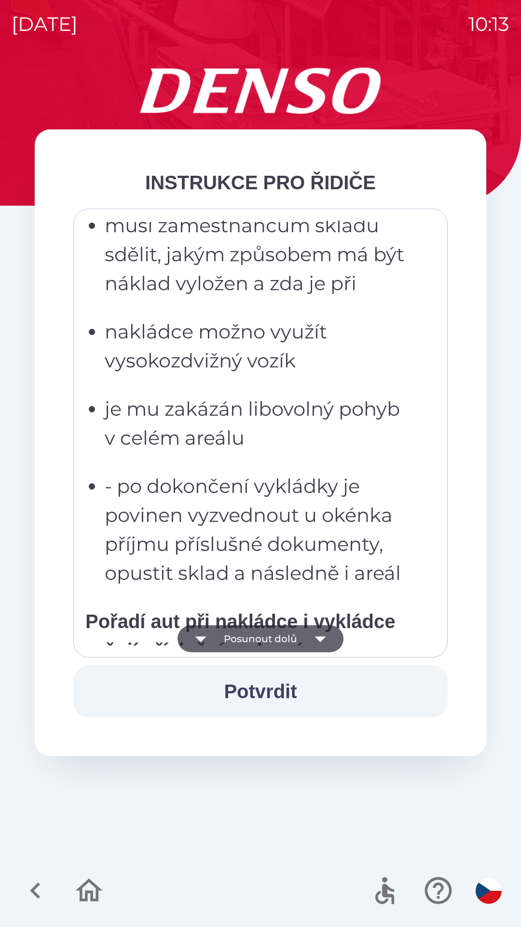
click at [316, 637] on icon "button" at bounding box center [320, 639] width 11 height 6
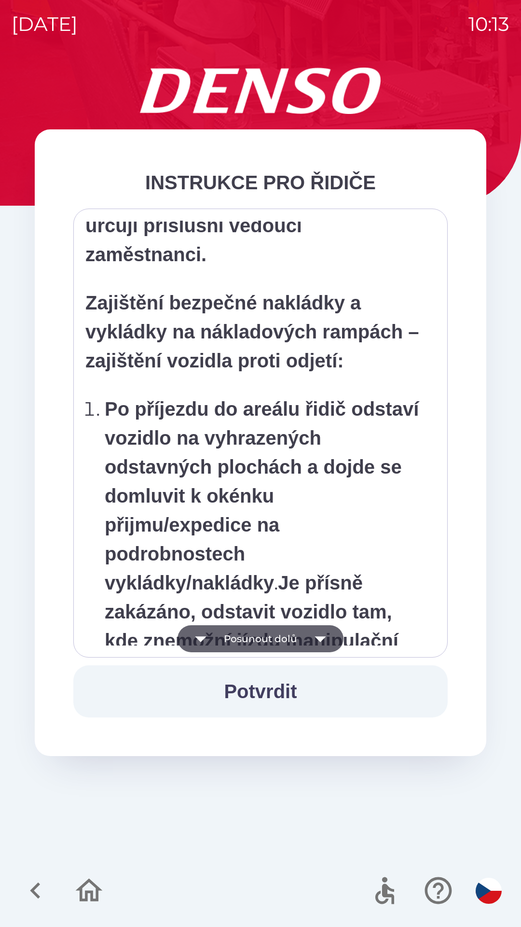
click at [318, 637] on icon "button" at bounding box center [320, 639] width 11 height 6
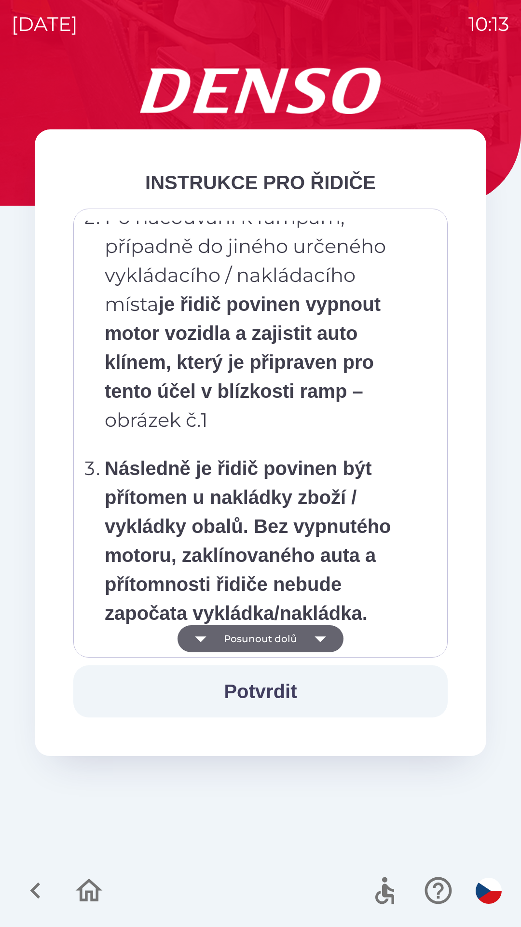
click at [318, 637] on icon "button" at bounding box center [320, 639] width 11 height 6
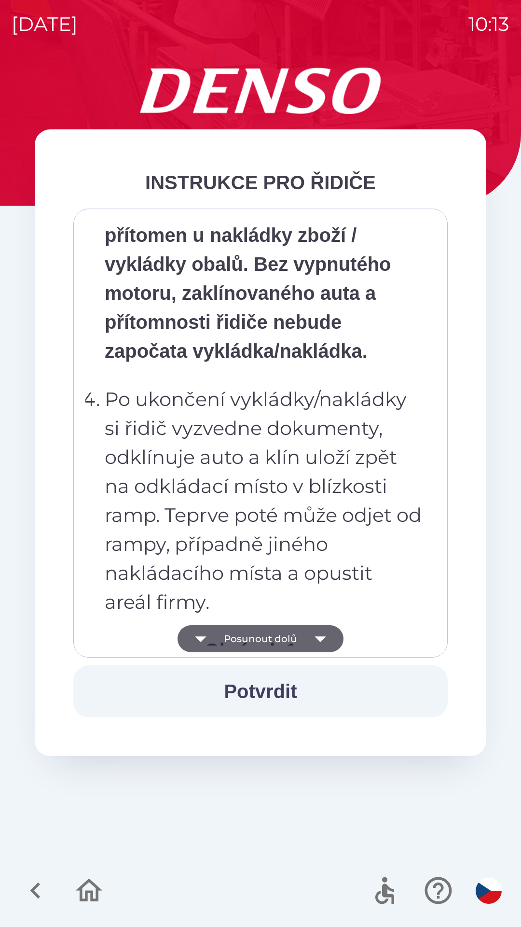
click at [318, 637] on icon "button" at bounding box center [320, 639] width 11 height 6
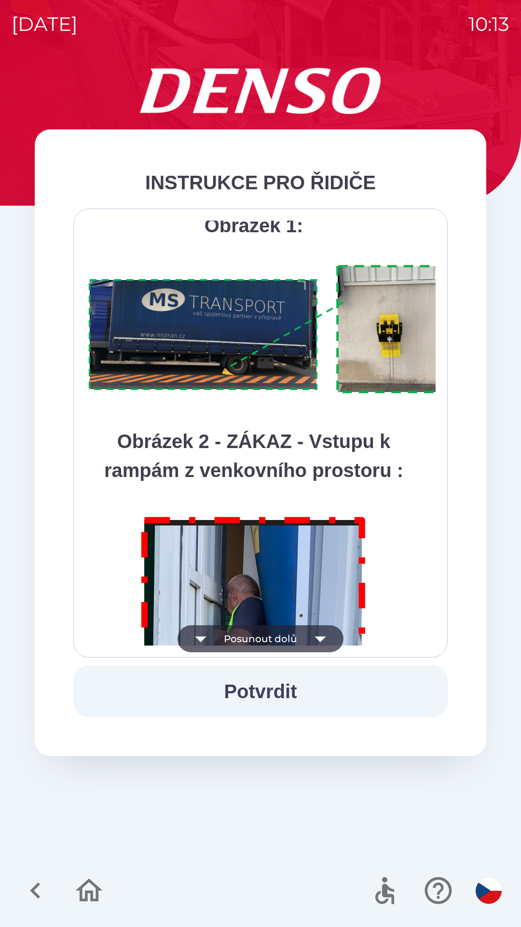
click at [320, 637] on icon "button" at bounding box center [320, 639] width 11 height 6
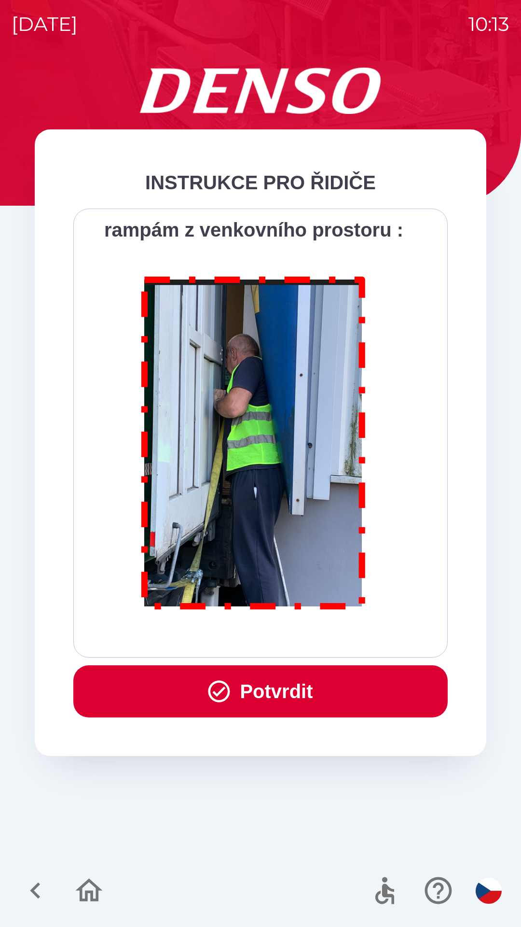
click at [320, 635] on div "Všichni řidiči přijíždějící do skladu firmy DENSO CZECH s.r.o. jsou po průjezdu…" at bounding box center [260, 433] width 350 height 425
click at [320, 634] on div "Všichni řidiči přijíždějící do skladu firmy DENSO CZECH s.r.o. jsou po průjezdu…" at bounding box center [260, 433] width 350 height 425
click at [284, 684] on button "Potvrdit" at bounding box center [260, 691] width 375 height 52
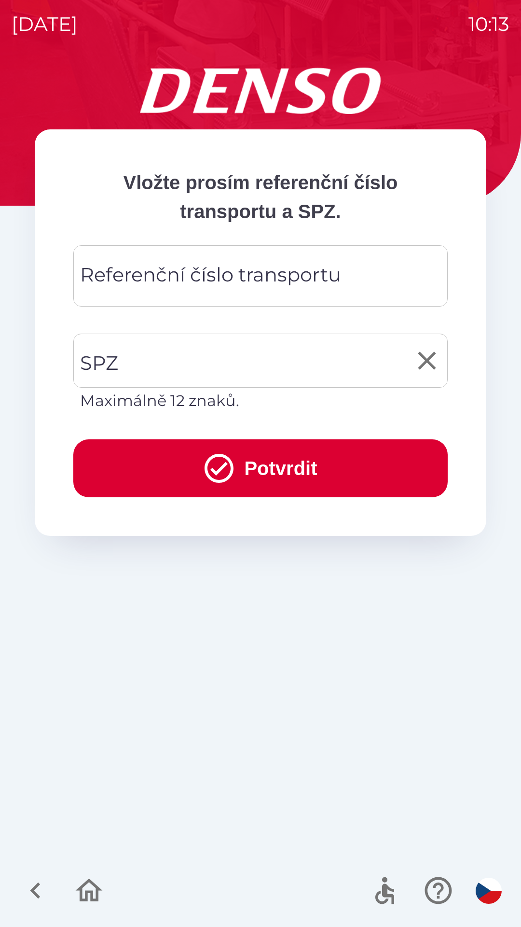
click at [238, 350] on input "SPZ" at bounding box center [253, 360] width 351 height 45
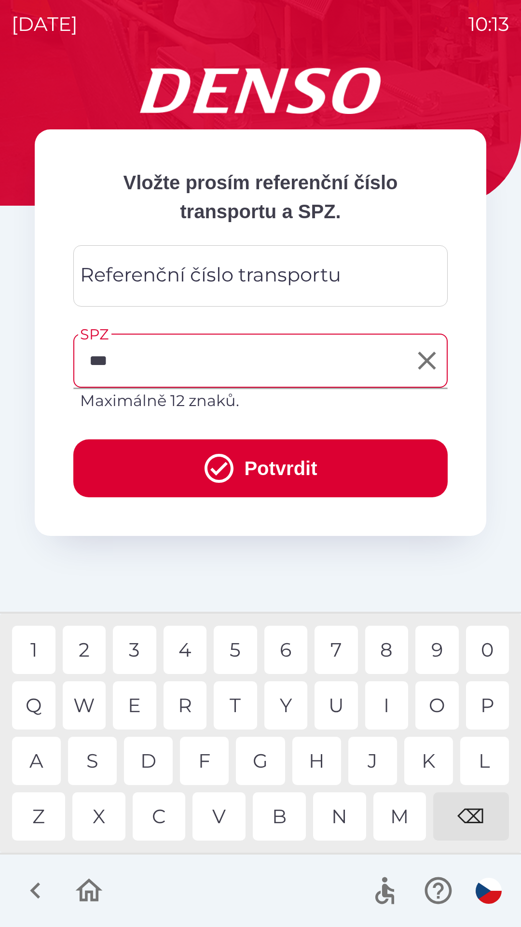
click at [141, 637] on div "3" at bounding box center [134, 650] width 43 height 48
click at [187, 648] on div "4" at bounding box center [185, 650] width 43 height 48
click at [192, 648] on div "4" at bounding box center [185, 650] width 43 height 48
type input "*******"
click at [275, 466] on button "Potvrdit" at bounding box center [260, 468] width 375 height 58
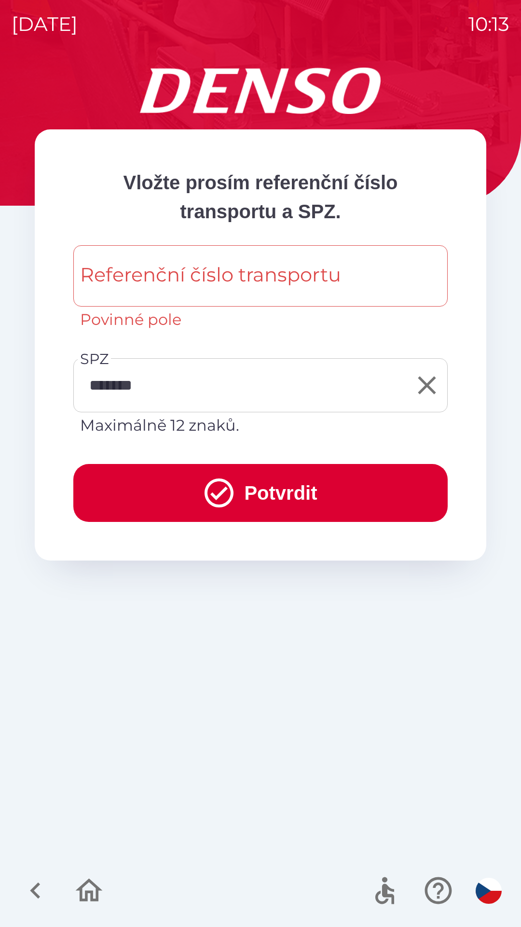
click at [286, 281] on div "Referenční číslo transportu Referenční číslo transportu Povinné pole" at bounding box center [260, 288] width 375 height 86
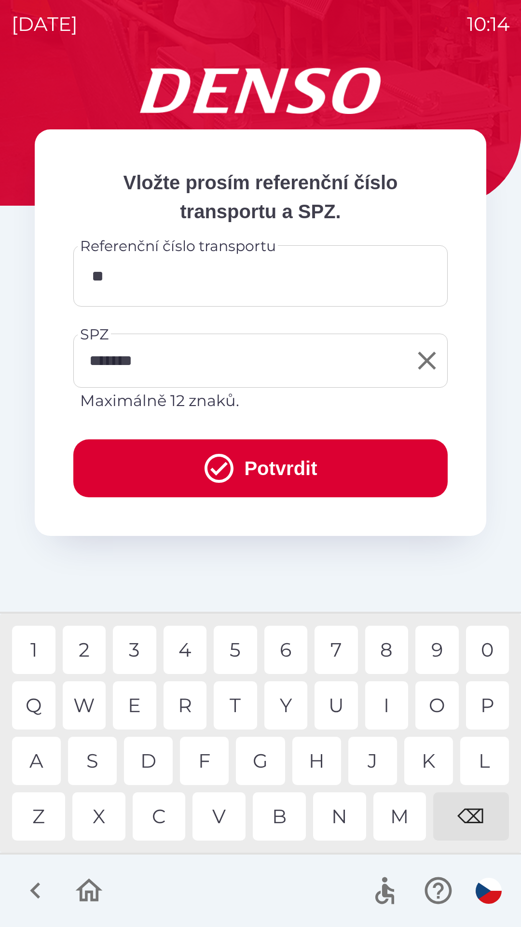
click at [394, 699] on div "I" at bounding box center [386, 705] width 43 height 48
click at [491, 647] on div "0" at bounding box center [487, 650] width 43 height 48
type input "*******"
click at [282, 463] on button "Potvrdit" at bounding box center [260, 468] width 375 height 58
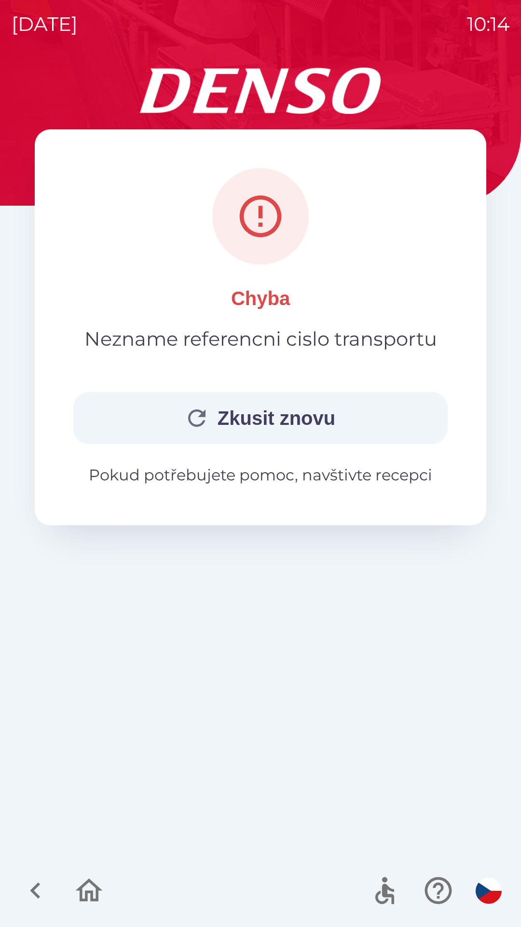
click at [298, 473] on p "Pokud potřebujete pomoc, navštivte recepci" at bounding box center [260, 474] width 375 height 23
click at [280, 473] on p "Pokud potřebujete pomoc, navštivte recepci" at bounding box center [260, 474] width 375 height 23
click at [268, 483] on p "Pokud potřebujete pomoc, navštivte recepci" at bounding box center [260, 474] width 375 height 23
click at [273, 484] on p "Pokud potřebujete pomoc, navštivte recepci" at bounding box center [260, 474] width 375 height 23
click at [266, 475] on p "Pokud potřebujete pomoc, navštivte recepci" at bounding box center [260, 474] width 375 height 23
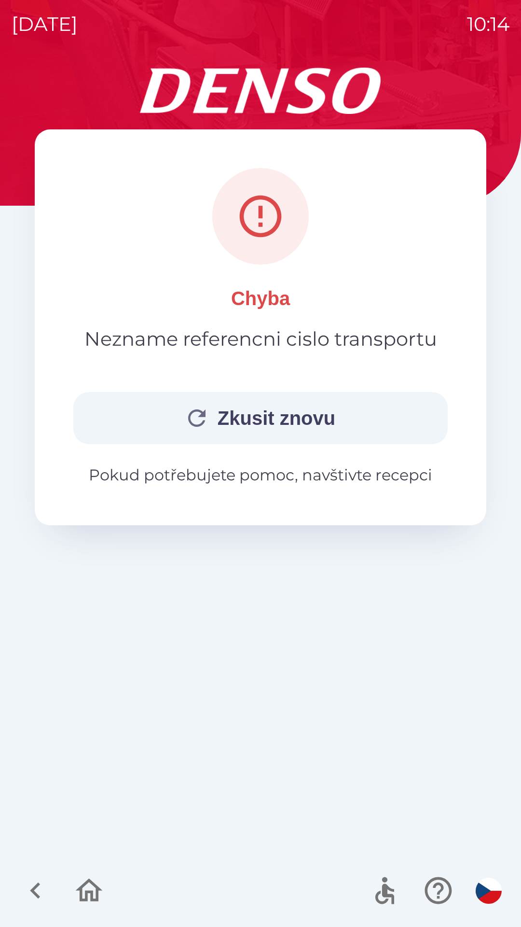
click at [258, 477] on p "Pokud potřebujete pomoc, navštivte recepci" at bounding box center [260, 474] width 375 height 23
click at [261, 480] on p "Pokud potřebujete pomoc, navštivte recepci" at bounding box center [260, 474] width 375 height 23
click at [264, 482] on p "Pokud potřebujete pomoc, navštivte recepci" at bounding box center [260, 474] width 375 height 23
click at [275, 487] on div "Chyba Nezname referencni cislo transportu [PERSON_NAME] znovu Pokud potřebujete…" at bounding box center [261, 327] width 452 height 396
click at [195, 410] on icon "button" at bounding box center [196, 417] width 17 height 17
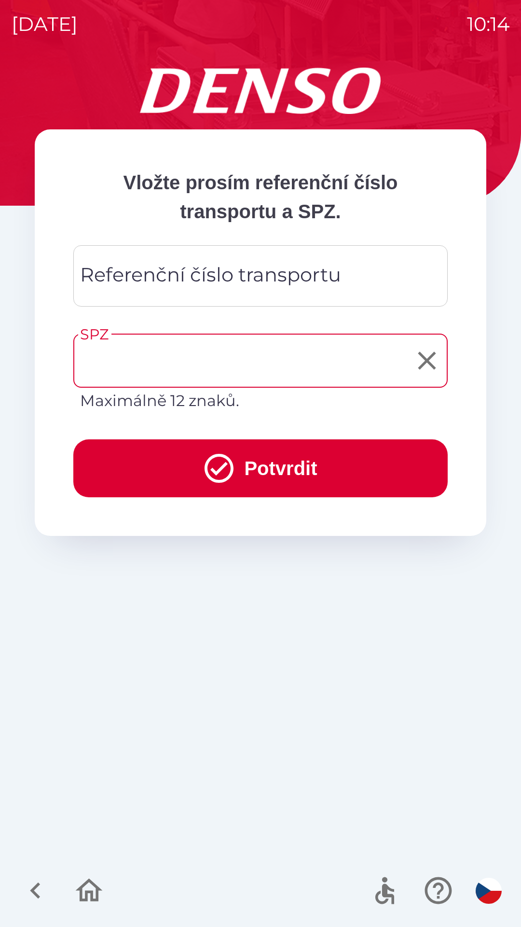
click at [217, 411] on p "Maximálně 12 znaků." at bounding box center [260, 400] width 361 height 23
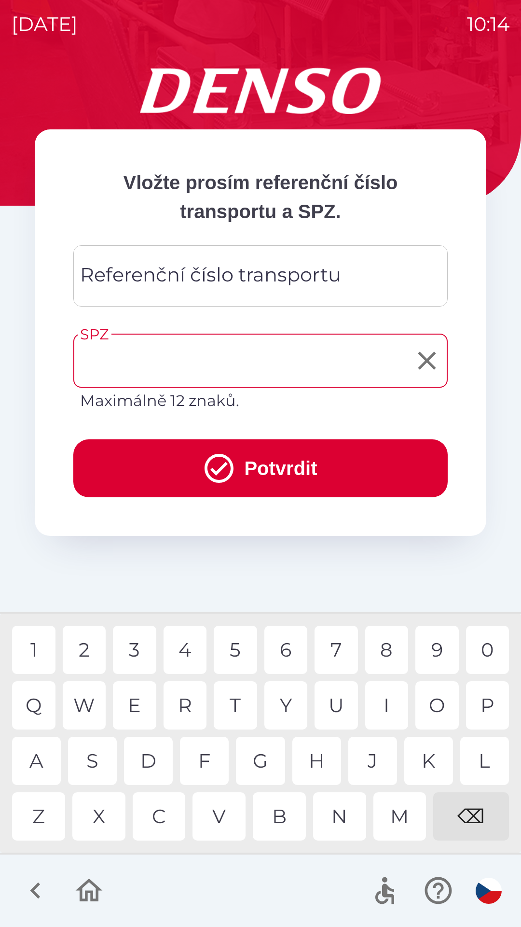
click at [281, 357] on input "SPZ" at bounding box center [253, 360] width 351 height 45
click at [435, 646] on div "9" at bounding box center [437, 650] width 43 height 48
click at [47, 746] on div "A" at bounding box center [36, 761] width 49 height 48
click at [195, 650] on div "4" at bounding box center [185, 650] width 43 height 48
type input "*******"
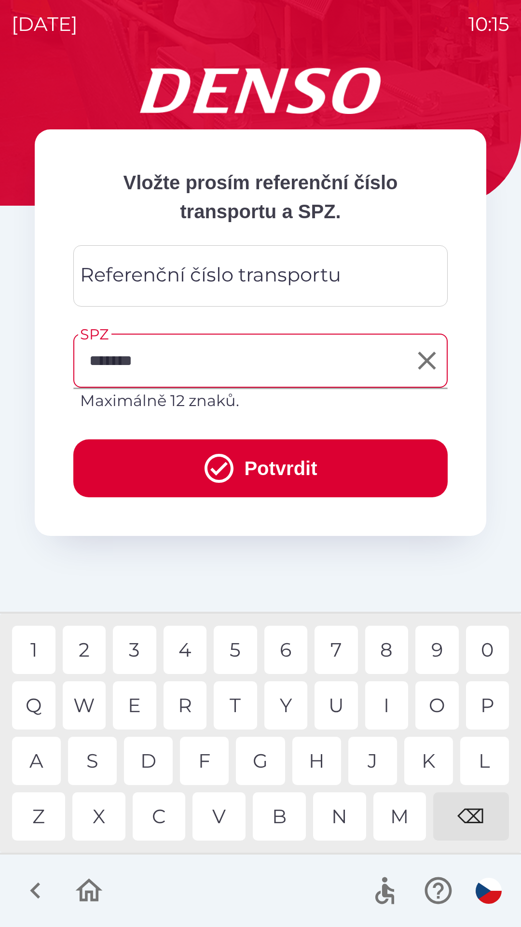
click at [99, 636] on div "2" at bounding box center [84, 650] width 43 height 48
click at [275, 463] on button "Potvrdit" at bounding box center [260, 468] width 375 height 58
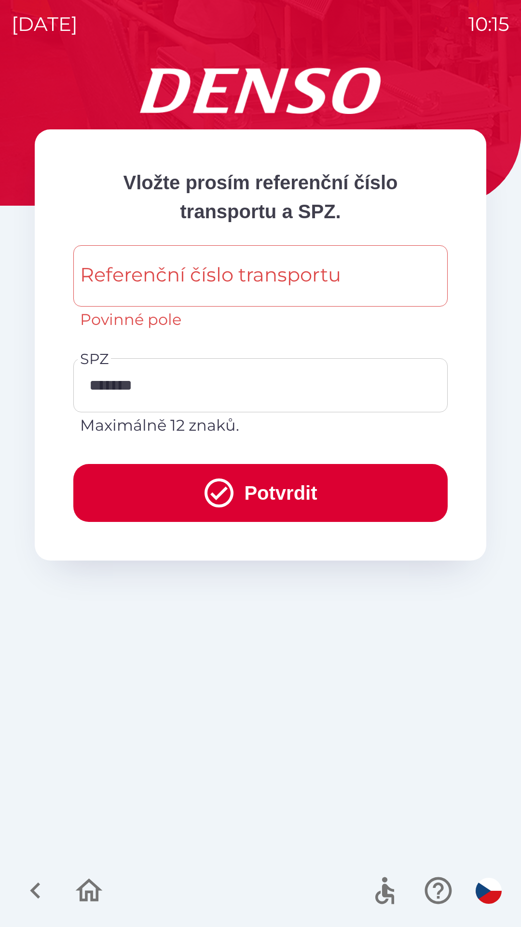
click at [261, 269] on div "Referenční číslo transportu Referenční číslo transportu Povinné pole" at bounding box center [260, 288] width 375 height 86
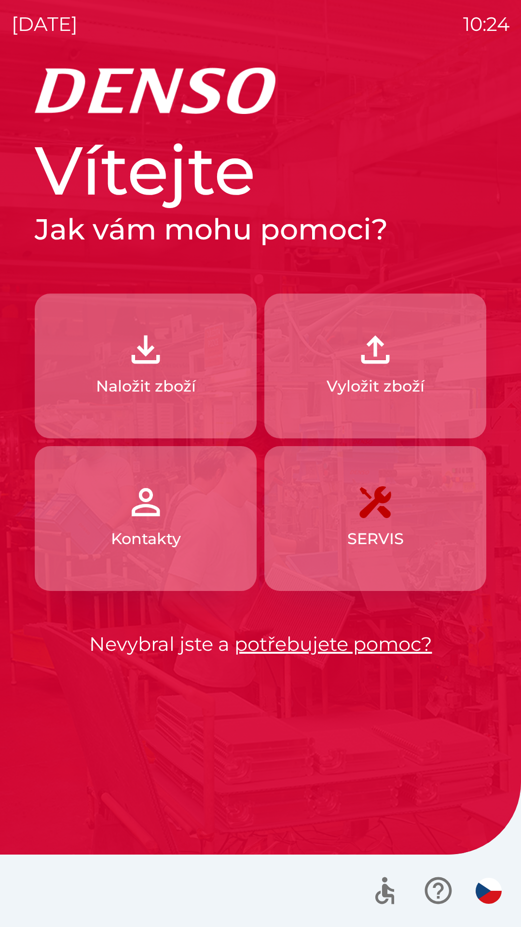
click at [152, 383] on p "Naložit zboží" at bounding box center [146, 386] width 100 height 23
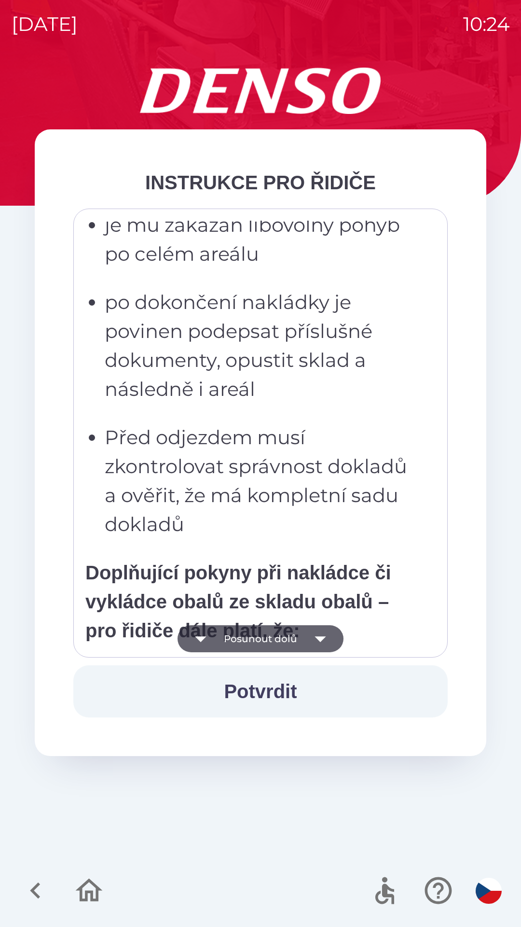
click at [316, 638] on icon "button" at bounding box center [320, 639] width 11 height 6
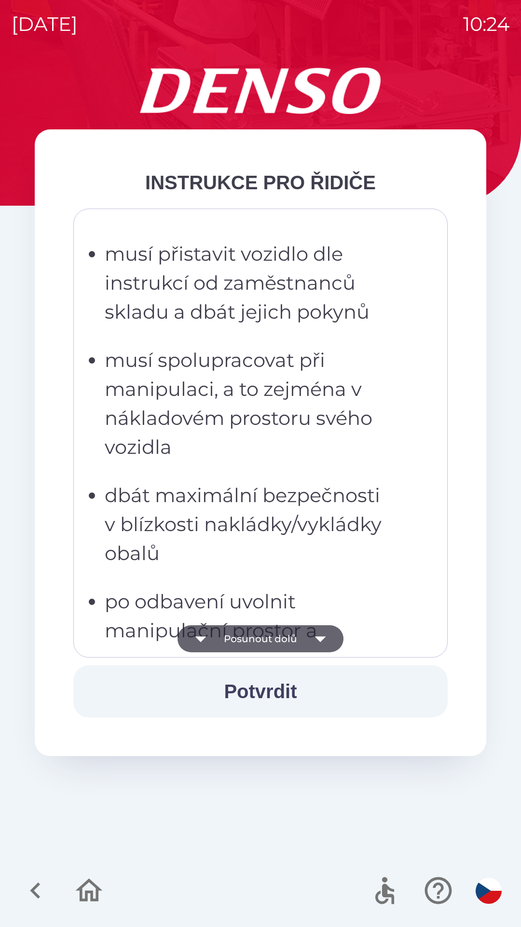
click at [317, 640] on icon "button" at bounding box center [320, 638] width 27 height 27
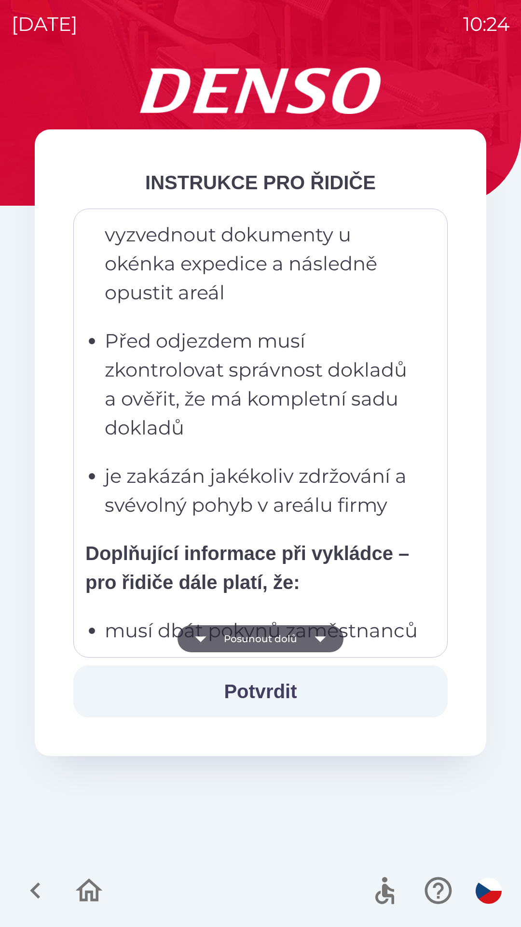
click at [317, 642] on icon "button" at bounding box center [320, 638] width 27 height 27
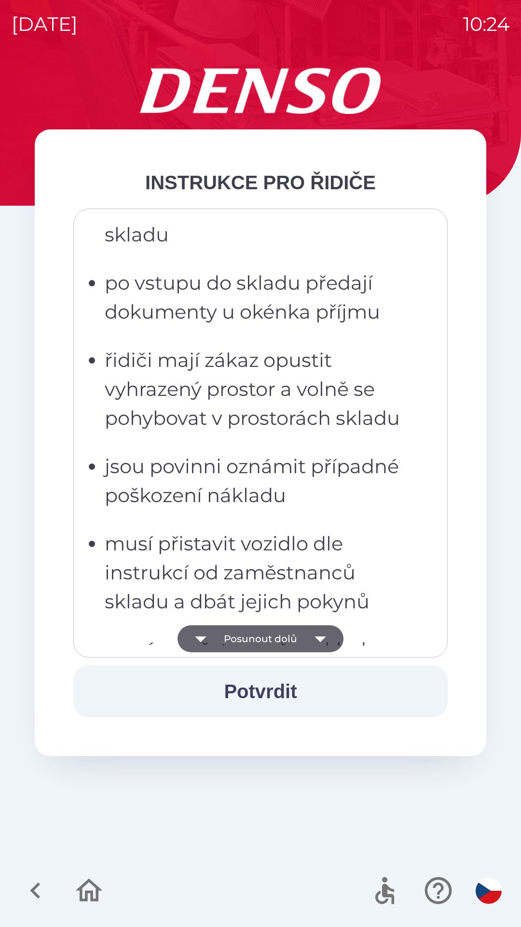
click at [320, 639] on icon "button" at bounding box center [320, 639] width 11 height 6
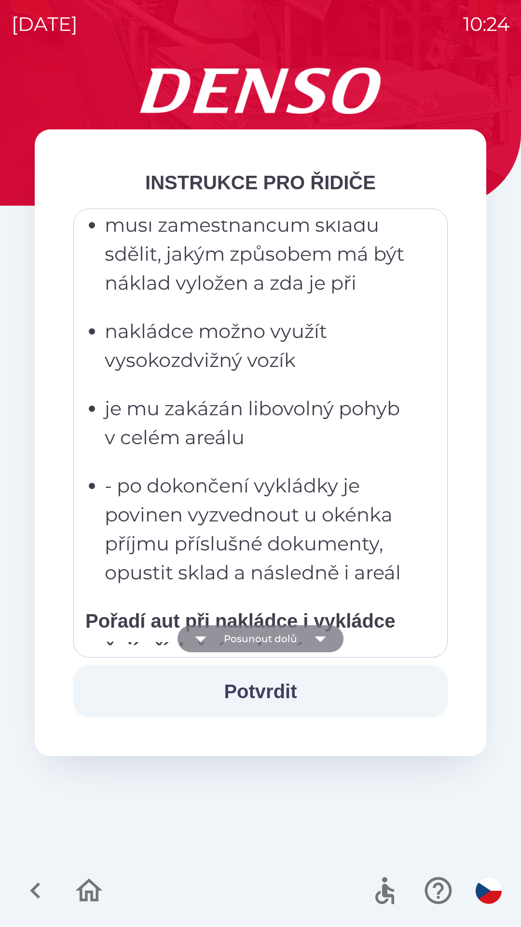
click at [318, 640] on icon "button" at bounding box center [320, 638] width 27 height 27
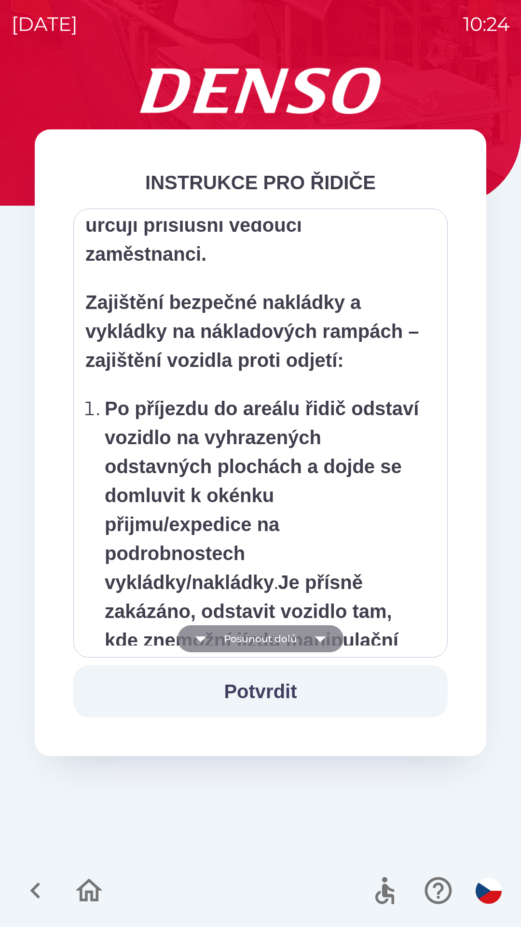
click at [320, 638] on icon "button" at bounding box center [320, 639] width 11 height 6
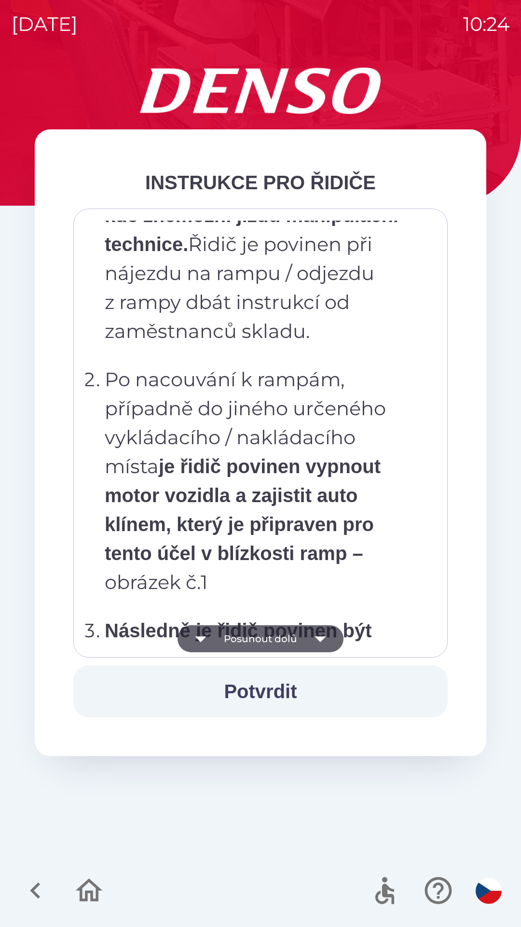
click at [320, 640] on icon "button" at bounding box center [320, 639] width 11 height 6
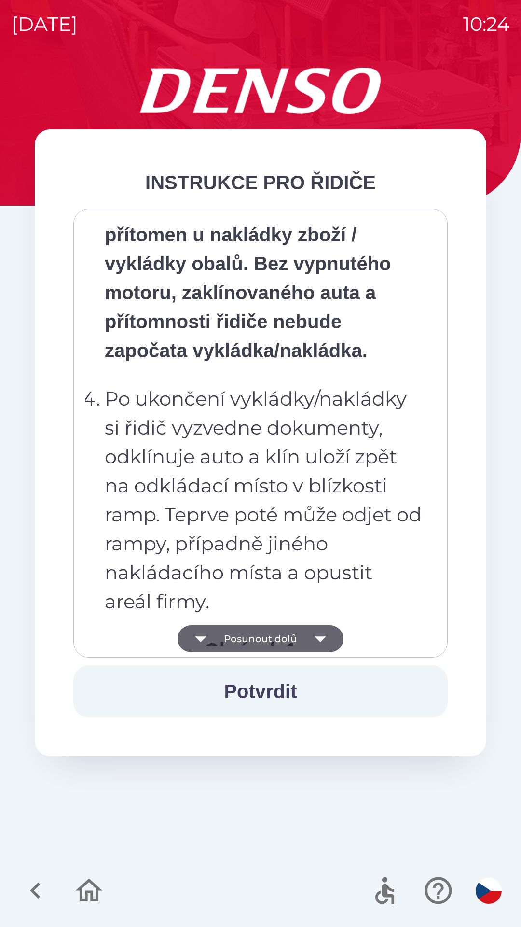
click at [320, 641] on icon "button" at bounding box center [320, 639] width 11 height 6
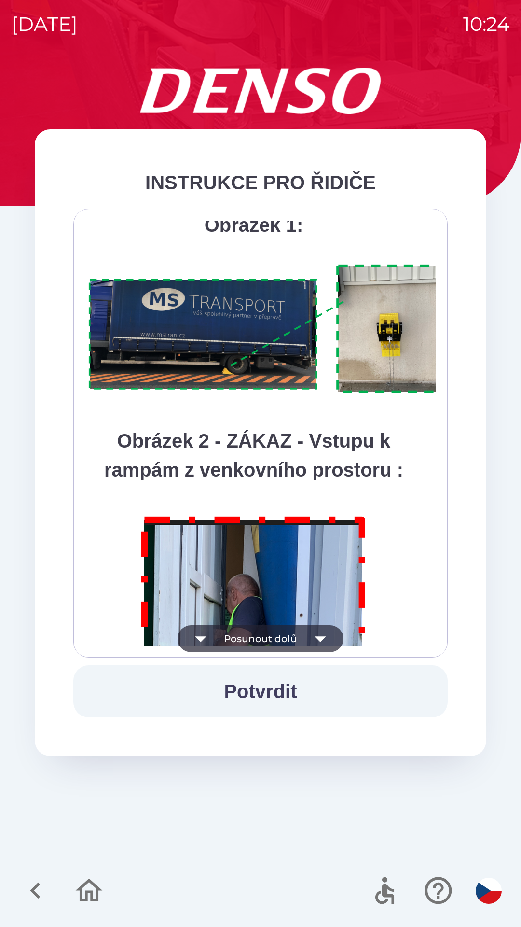
click at [320, 640] on icon "button" at bounding box center [320, 639] width 11 height 6
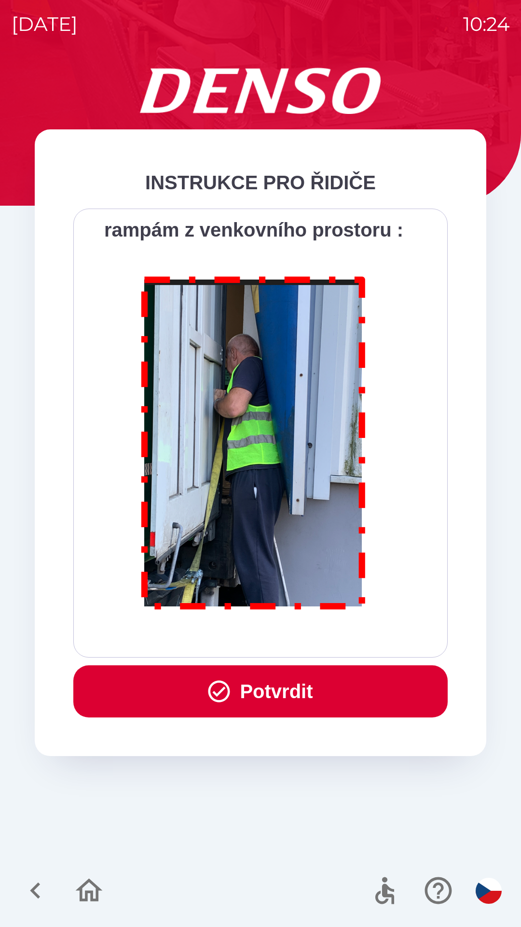
click at [322, 641] on div "Všichni řidiči přijíždějící do skladu firmy DENSO CZECH s.r.o. jsou po průjezdu…" at bounding box center [260, 433] width 350 height 425
click at [271, 692] on button "Potvrdit" at bounding box center [260, 691] width 375 height 52
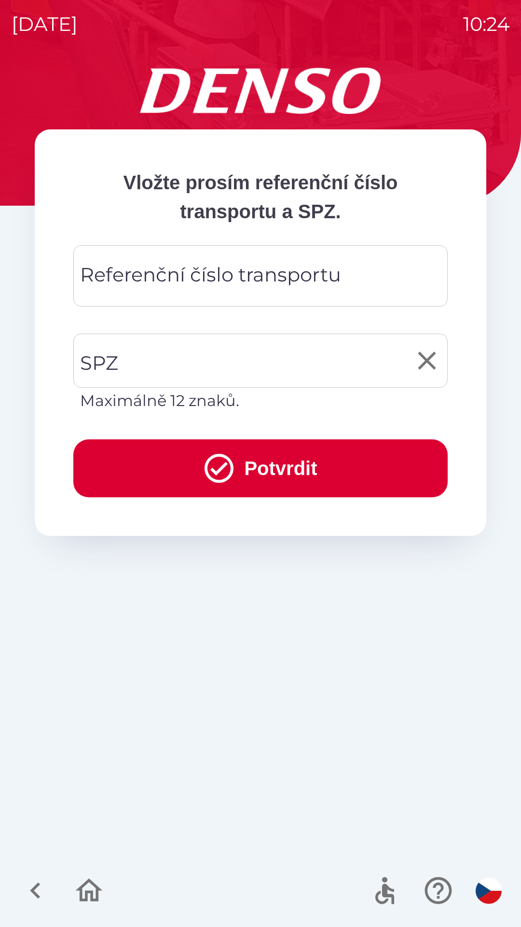
click at [168, 359] on input "SPZ" at bounding box center [253, 360] width 351 height 45
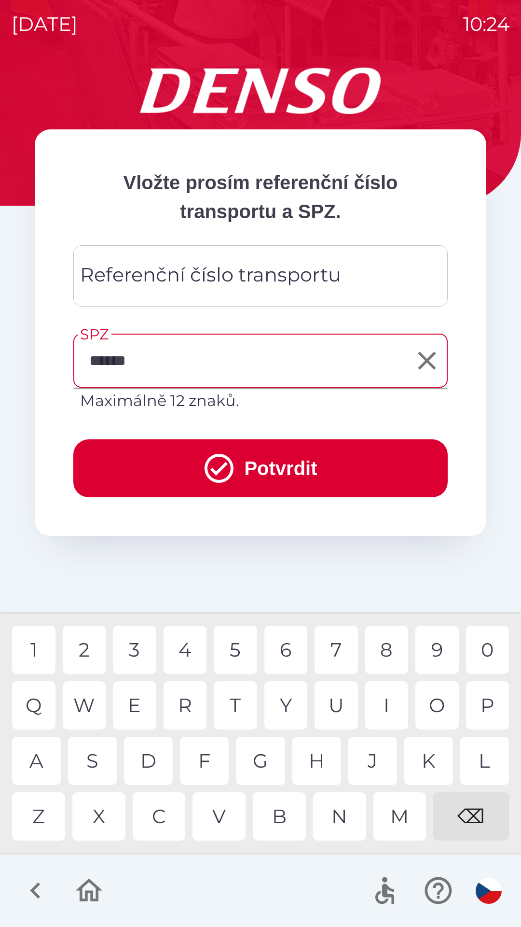
click at [338, 640] on div "7" at bounding box center [336, 650] width 43 height 48
type input "*******"
click at [45, 649] on div "1" at bounding box center [33, 650] width 43 height 48
click at [259, 462] on button "Potvrdit" at bounding box center [260, 468] width 375 height 58
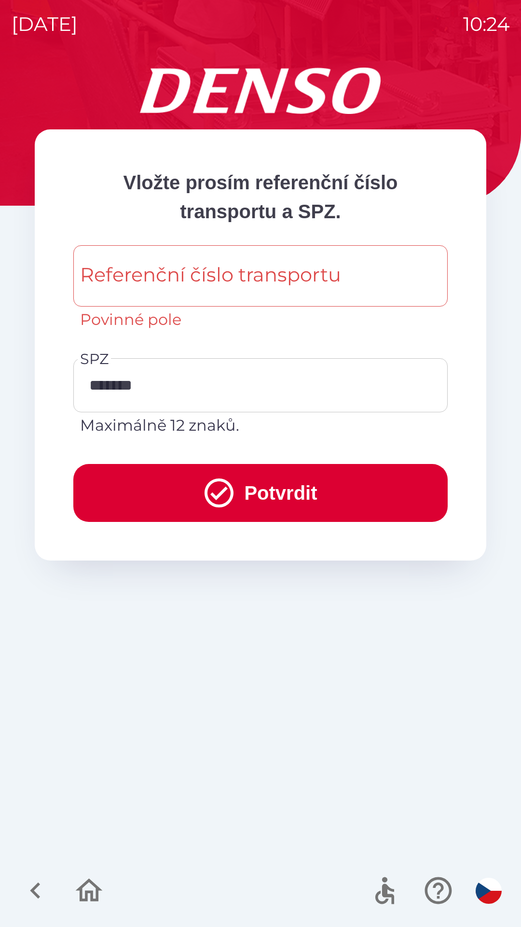
click at [178, 266] on div "Referenční číslo transportu Referenční číslo transportu Povinné pole" at bounding box center [260, 288] width 375 height 86
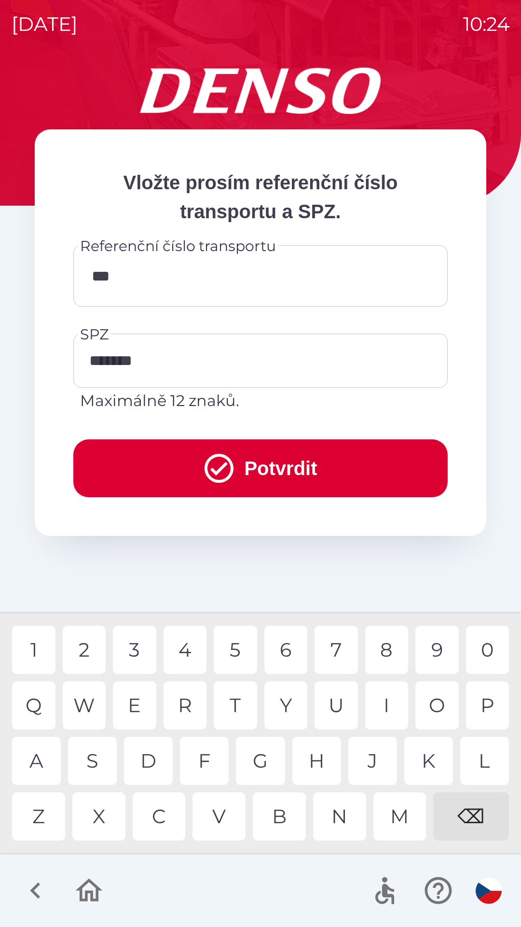
click at [488, 645] on div "0" at bounding box center [487, 650] width 43 height 48
click at [435, 643] on div "9" at bounding box center [437, 650] width 43 height 48
click at [88, 644] on div "2" at bounding box center [84, 650] width 43 height 48
type input "********"
click at [266, 465] on button "Potvrdit" at bounding box center [260, 468] width 375 height 58
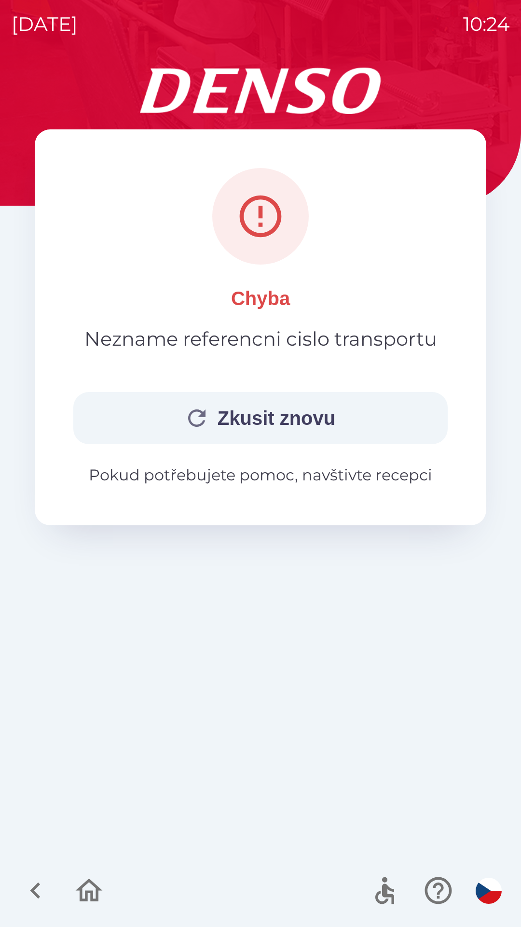
click at [251, 421] on button "Zkusit znovu" at bounding box center [260, 418] width 375 height 52
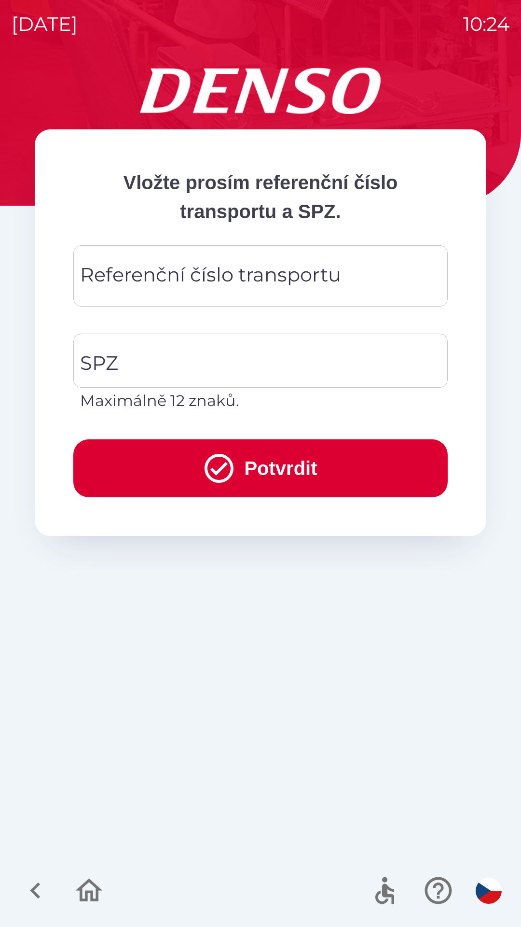
click at [152, 274] on div "Referenční číslo transportu Referenční číslo transportu" at bounding box center [260, 275] width 375 height 61
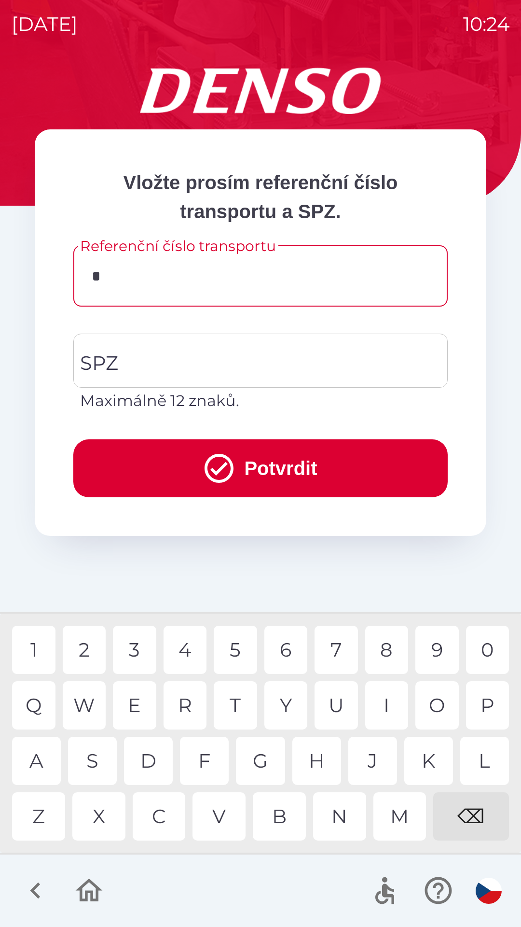
click at [140, 648] on div "3" at bounding box center [134, 650] width 43 height 48
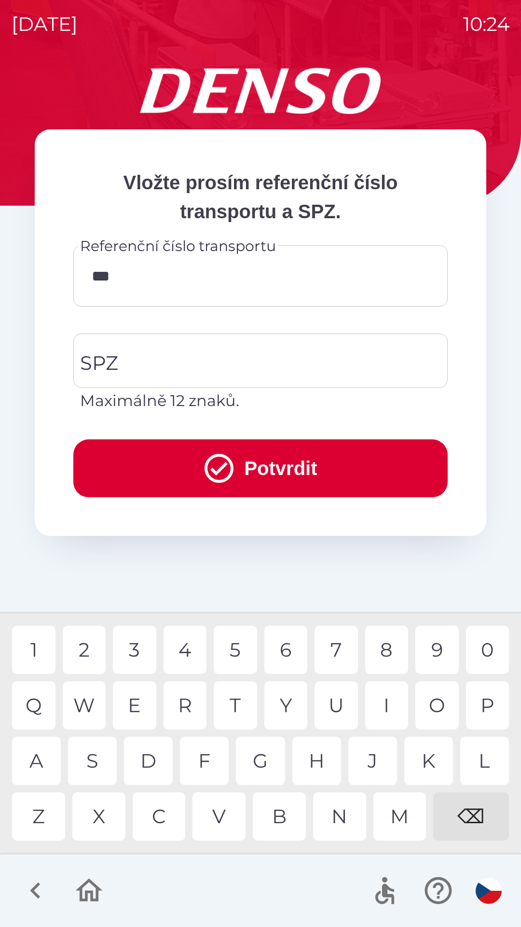
click at [194, 648] on div "4" at bounding box center [185, 650] width 43 height 48
click at [472, 806] on div "⌫" at bounding box center [471, 816] width 76 height 48
click at [184, 640] on div "4" at bounding box center [185, 650] width 43 height 48
click at [494, 643] on div "0" at bounding box center [487, 650] width 43 height 48
type input "******"
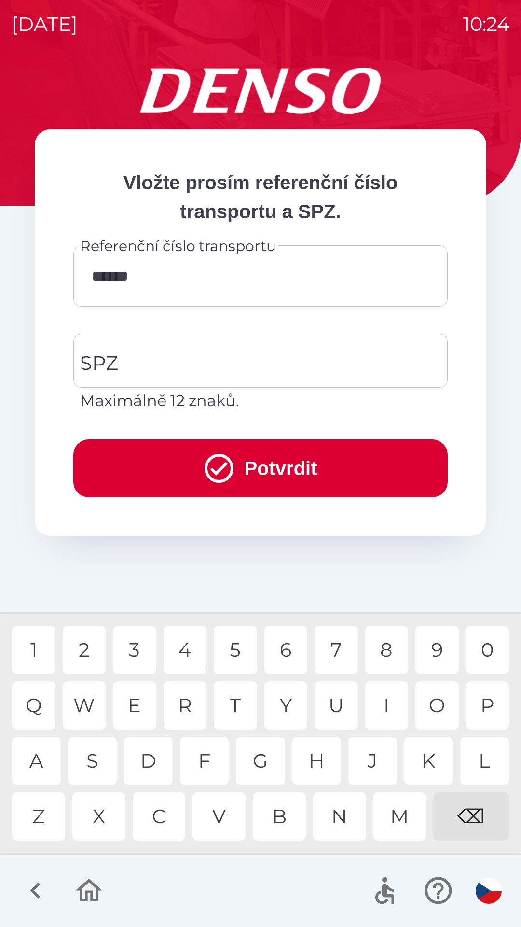
click at [433, 653] on div "9" at bounding box center [437, 650] width 43 height 48
click at [181, 370] on input "SPZ" at bounding box center [253, 360] width 351 height 45
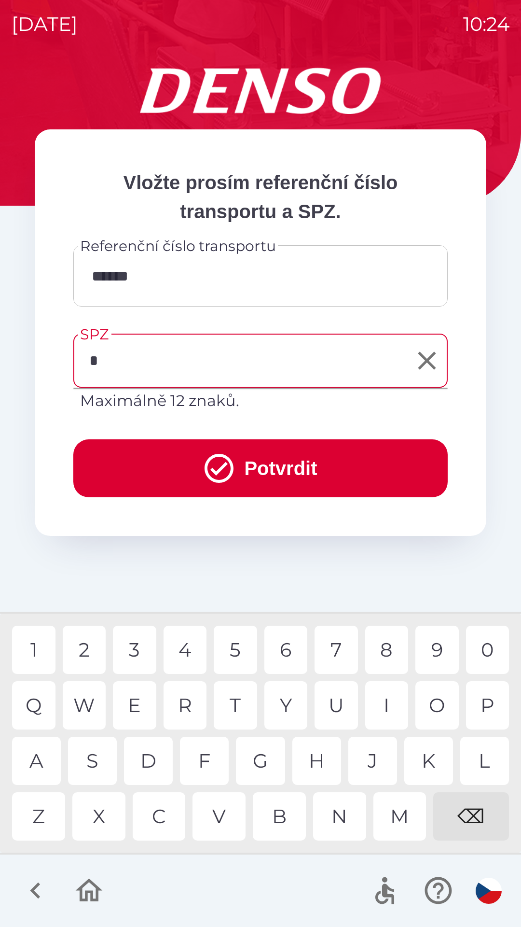
click at [332, 649] on div "7" at bounding box center [336, 650] width 43 height 48
click at [40, 648] on div "1" at bounding box center [33, 650] width 43 height 48
click at [33, 649] on div "1" at bounding box center [33, 650] width 43 height 48
type input "*******"
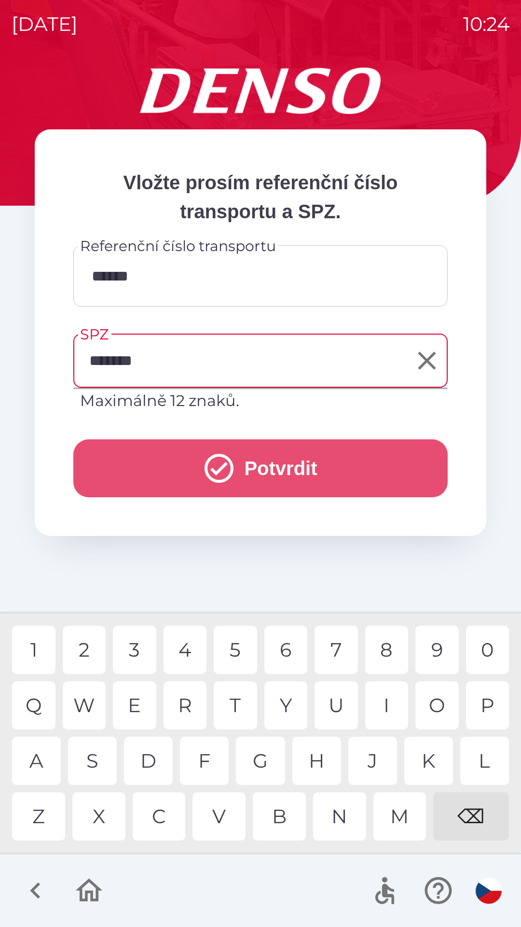
click at [262, 463] on button "Potvrdit" at bounding box center [260, 468] width 375 height 58
